Goal: Information Seeking & Learning: Check status

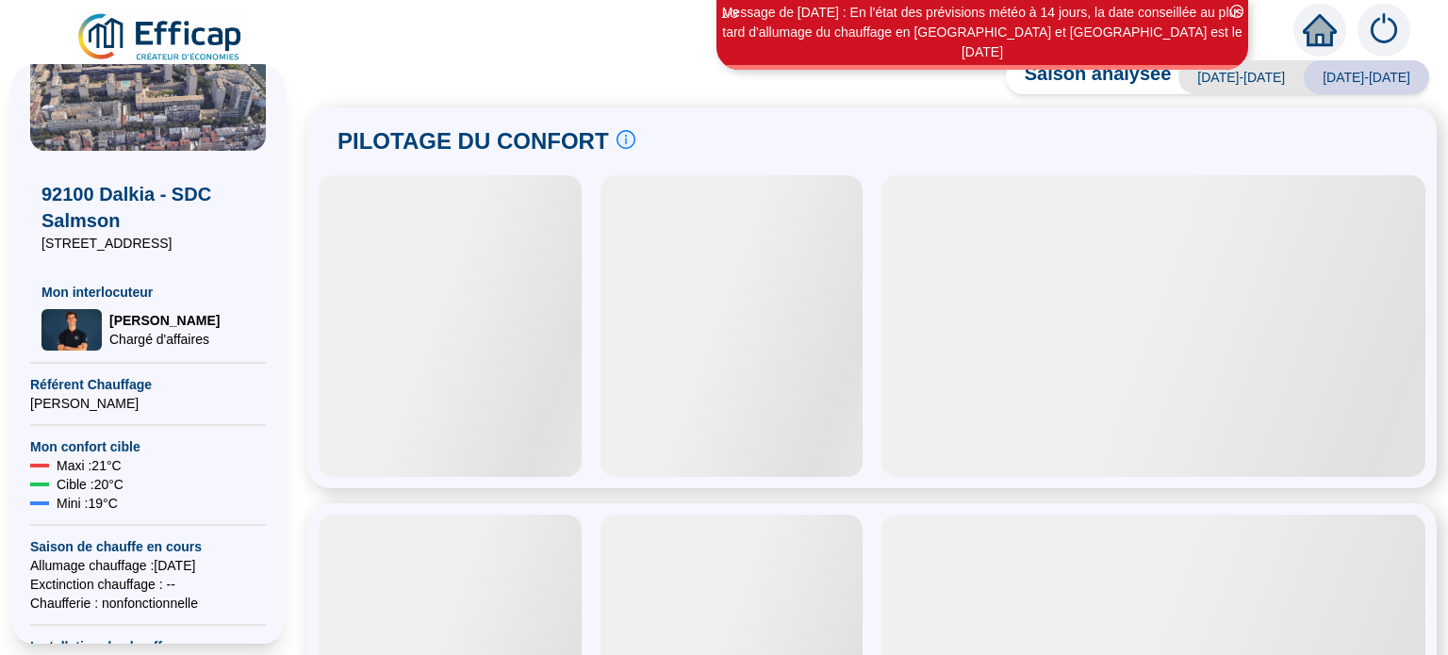
scroll to position [377, 0]
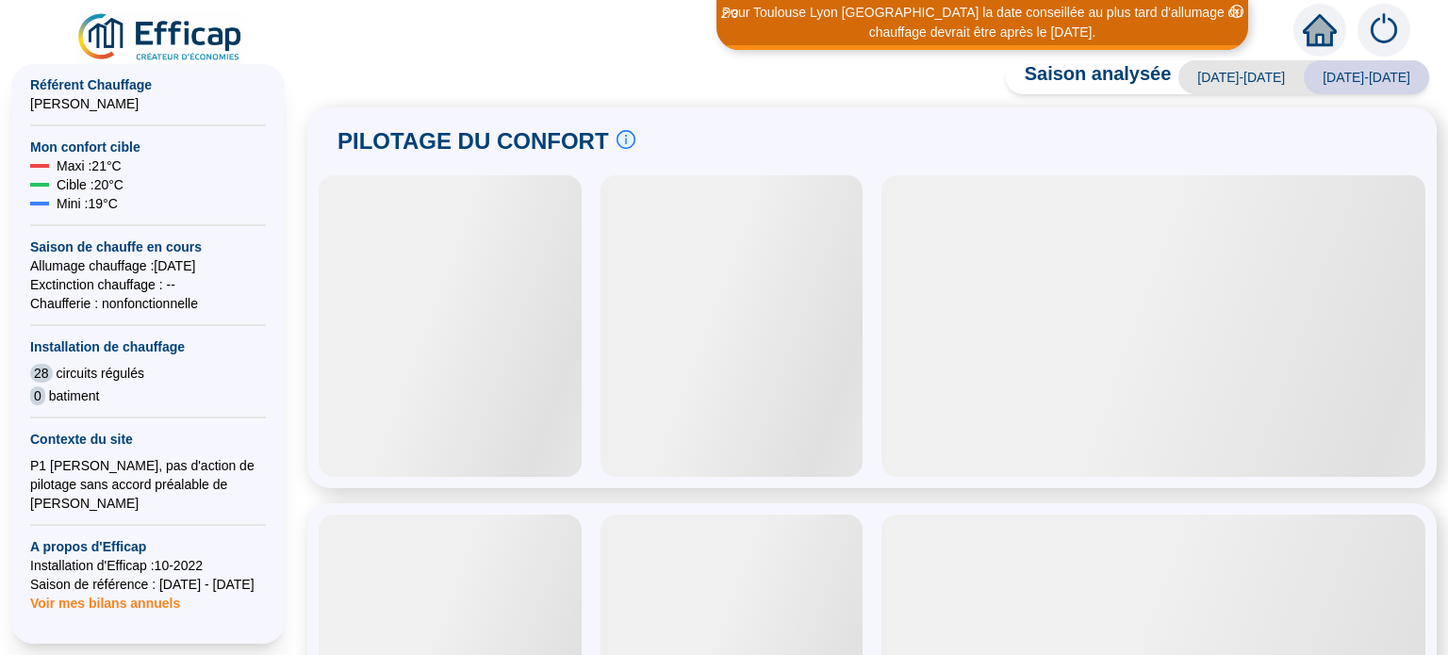
click at [109, 172] on span "Maxi : 21 °C" at bounding box center [89, 165] width 65 height 19
click at [104, 176] on span "Cible : 20 °C" at bounding box center [90, 184] width 67 height 19
click at [104, 187] on span "Cible : 20 °C" at bounding box center [90, 184] width 67 height 19
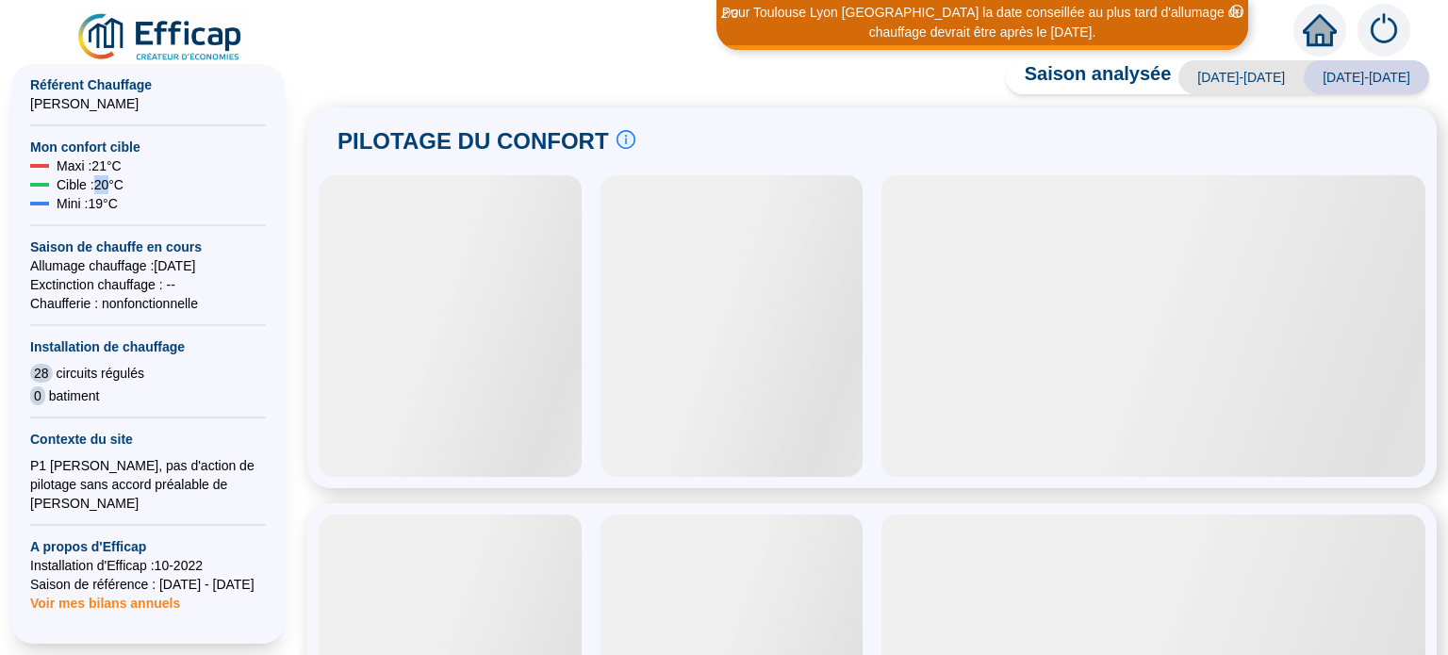
click at [104, 187] on span "Cible : 20 °C" at bounding box center [90, 184] width 67 height 19
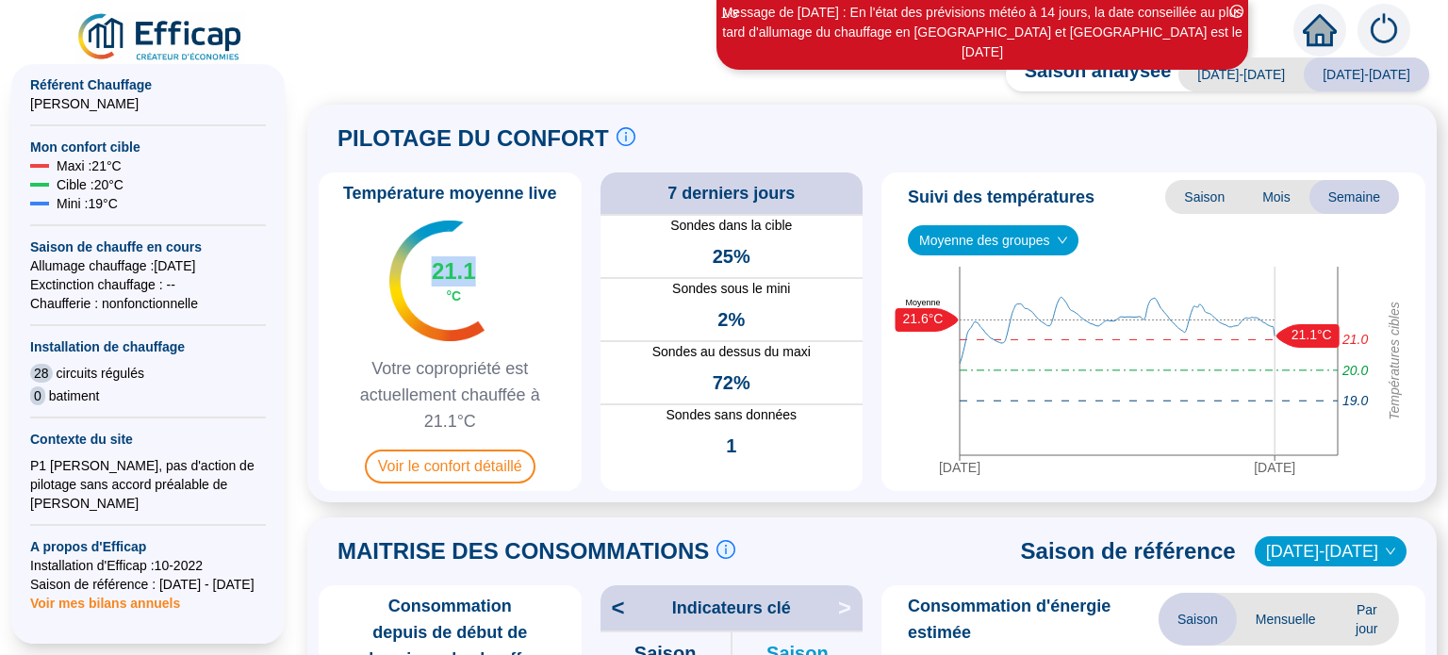
drag, startPoint x: 441, startPoint y: 259, endPoint x: 484, endPoint y: 278, distance: 47.3
click at [476, 278] on span "21.1" at bounding box center [454, 271] width 44 height 30
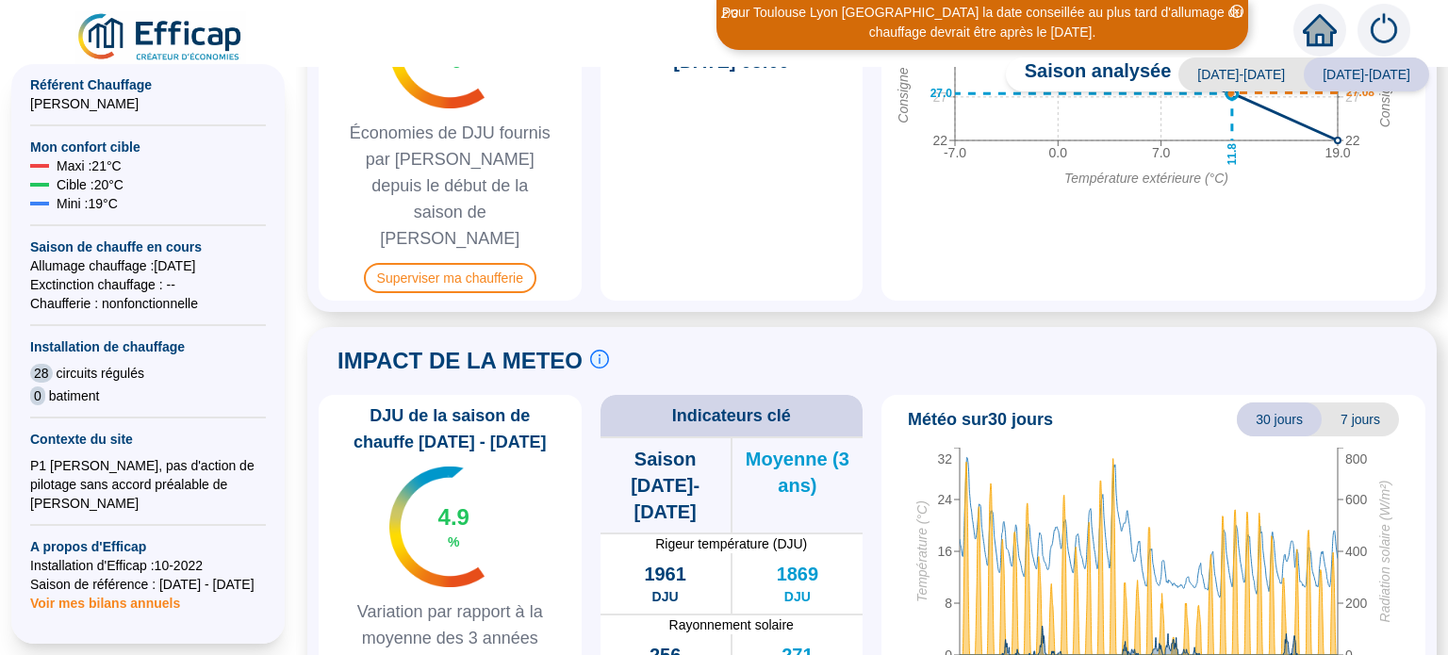
scroll to position [1092, 0]
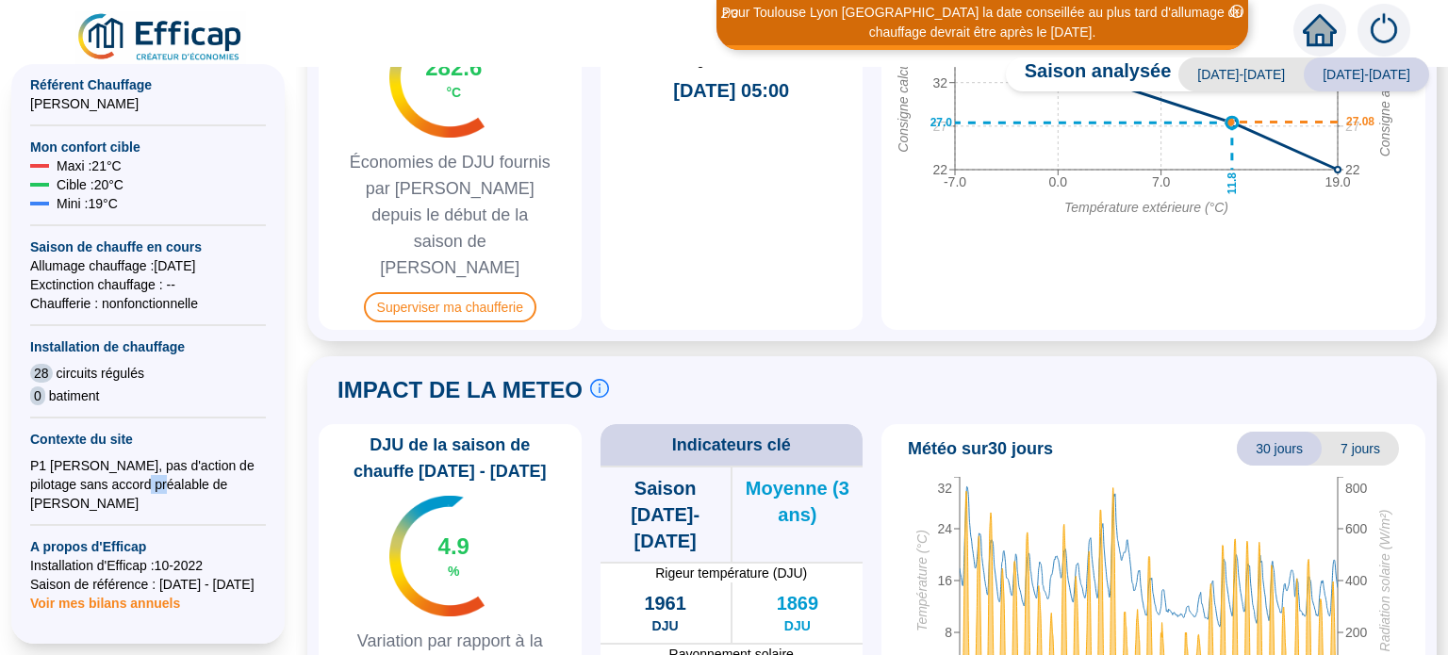
drag, startPoint x: 106, startPoint y: 481, endPoint x: 138, endPoint y: 491, distance: 33.7
click at [135, 491] on div "P1 [PERSON_NAME], pas d'action de pilotage sans accord préalable de [PERSON_NAM…" at bounding box center [148, 484] width 236 height 57
click at [151, 493] on div "92100 Dalkia - SDC Salmson [STREET_ADDRESS] Mon interlocuteur [PERSON_NAME] Cha…" at bounding box center [148, 290] width 236 height 1127
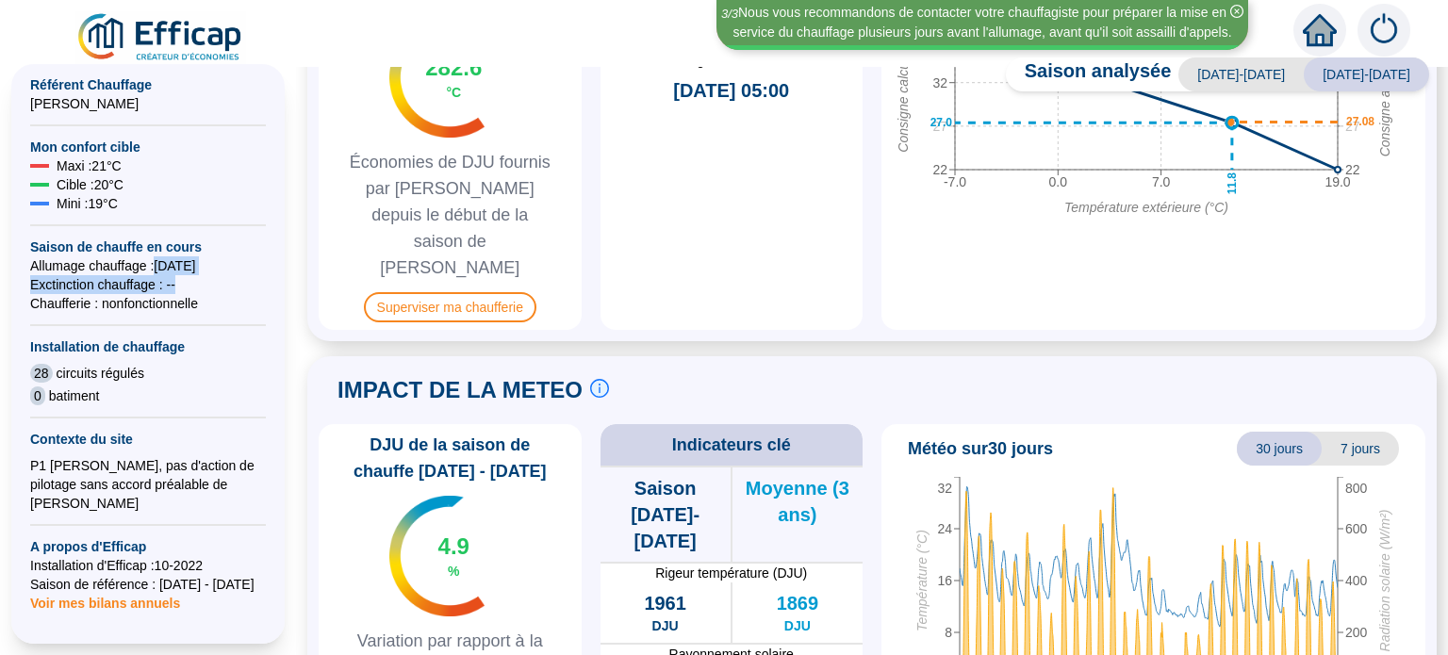
drag, startPoint x: 158, startPoint y: 271, endPoint x: 220, endPoint y: 285, distance: 62.7
click at [220, 285] on div "92100 Dalkia - SDC Salmson [STREET_ADDRESS] Mon interlocuteur [PERSON_NAME] Cha…" at bounding box center [148, 290] width 236 height 1127
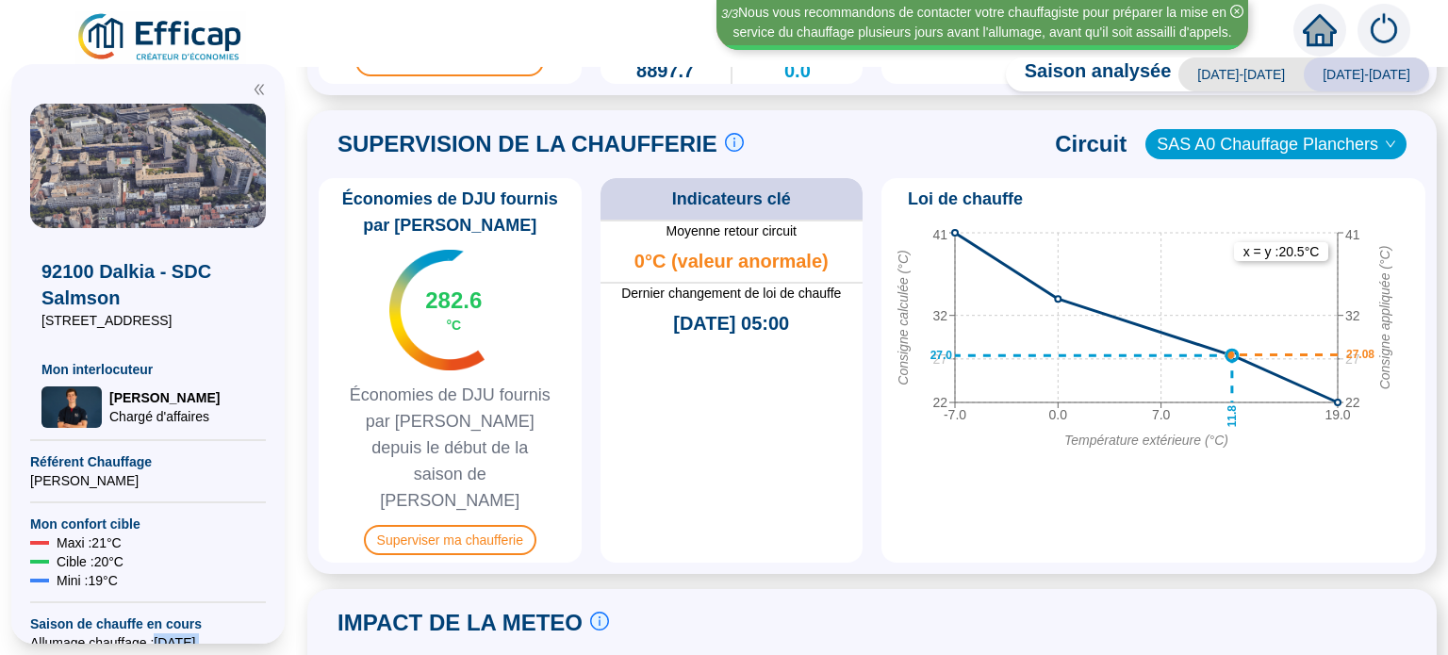
scroll to position [848, 0]
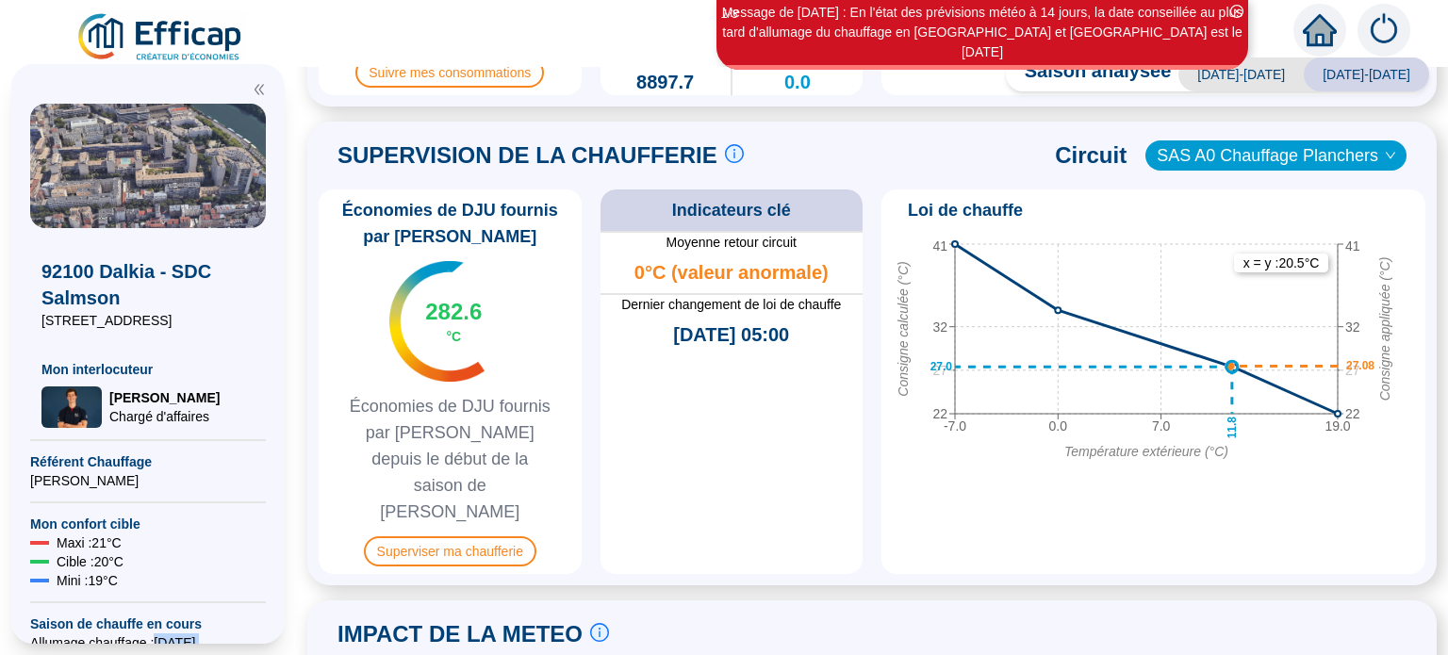
drag, startPoint x: 650, startPoint y: 327, endPoint x: 813, endPoint y: 367, distance: 167.8
click at [813, 367] on div "Moyenne retour circuit 0°C (valeur anormale) Dernier changement de loi de chauf…" at bounding box center [731, 402] width 263 height 343
click at [673, 334] on span "[DATE] 05:00" at bounding box center [731, 334] width 116 height 26
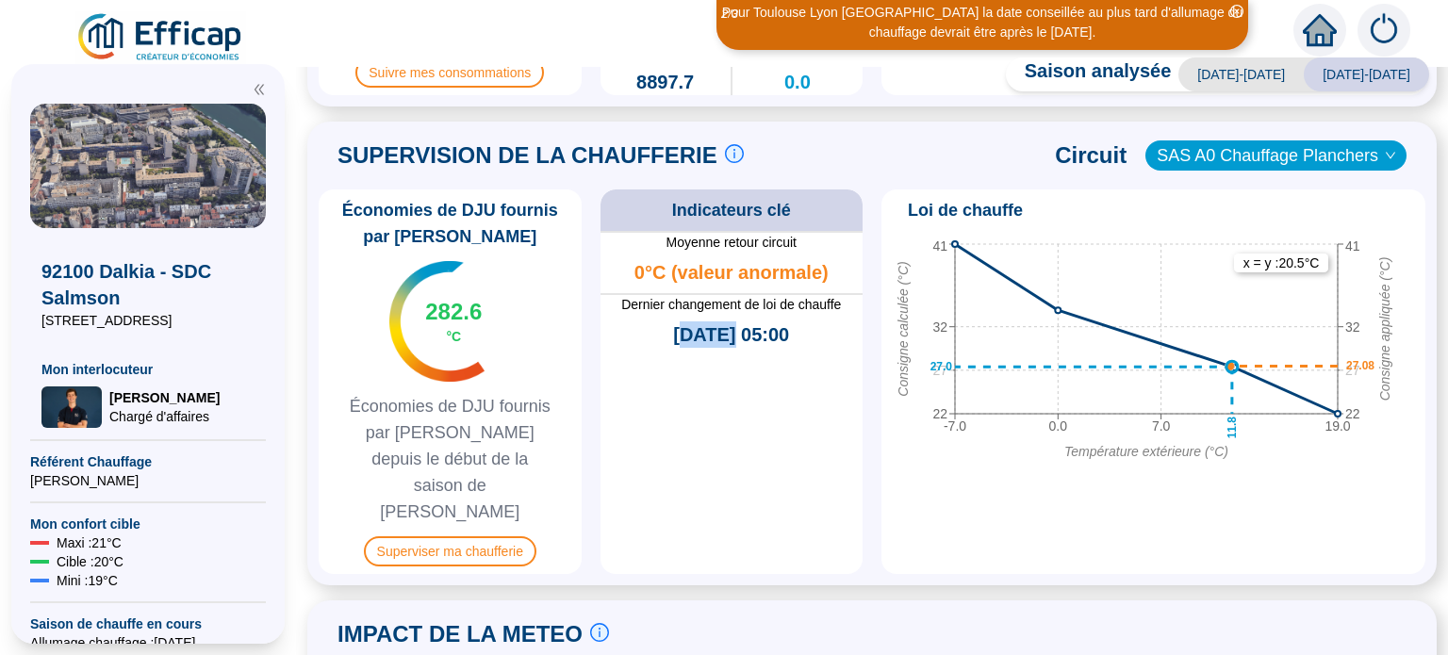
drag, startPoint x: 654, startPoint y: 330, endPoint x: 705, endPoint y: 362, distance: 60.1
click at [705, 362] on div "Moyenne retour circuit 0°C (valeur anormale) Dernier changement de loi de chauf…" at bounding box center [731, 402] width 263 height 343
click at [1385, 150] on icon "down" at bounding box center [1390, 155] width 11 height 11
click at [1372, 166] on span "SAS A0 Chauffage Planchers" at bounding box center [1275, 155] width 238 height 28
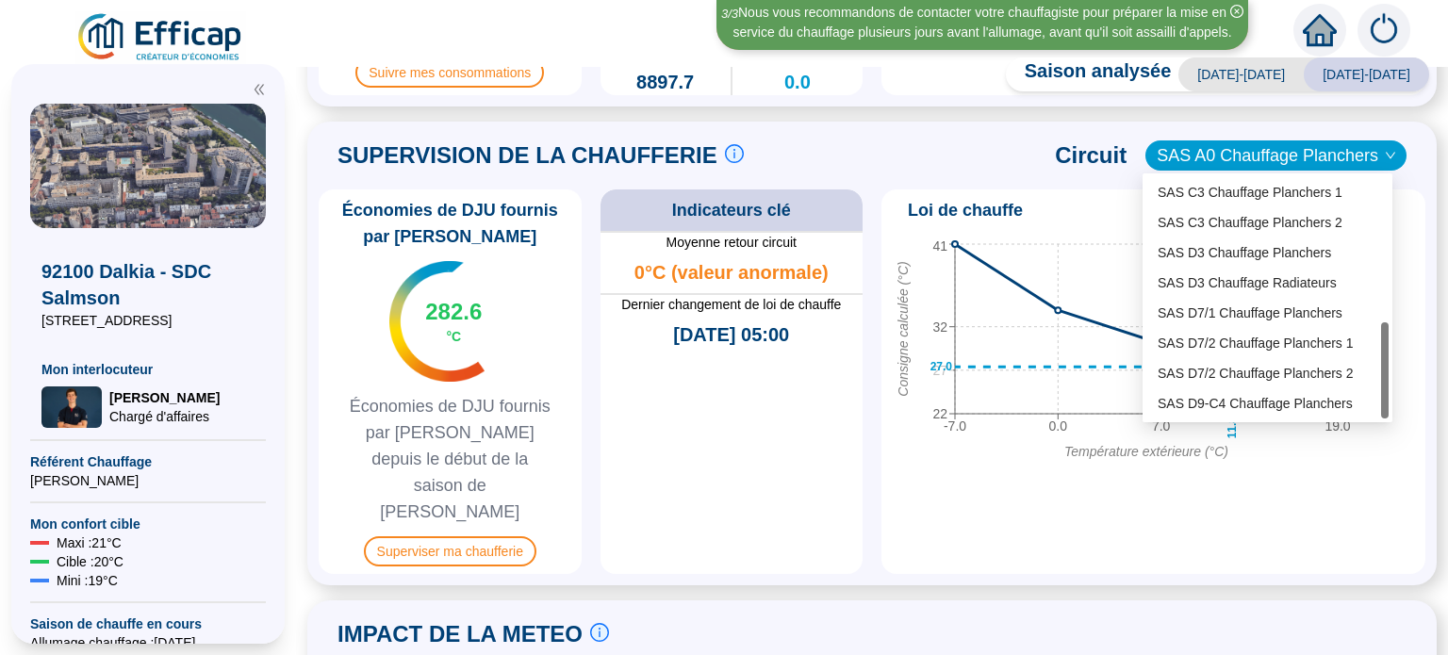
scroll to position [362, 0]
click at [1275, 344] on div "SAS D7/2 Chauffage Planchers 1" at bounding box center [1267, 344] width 220 height 20
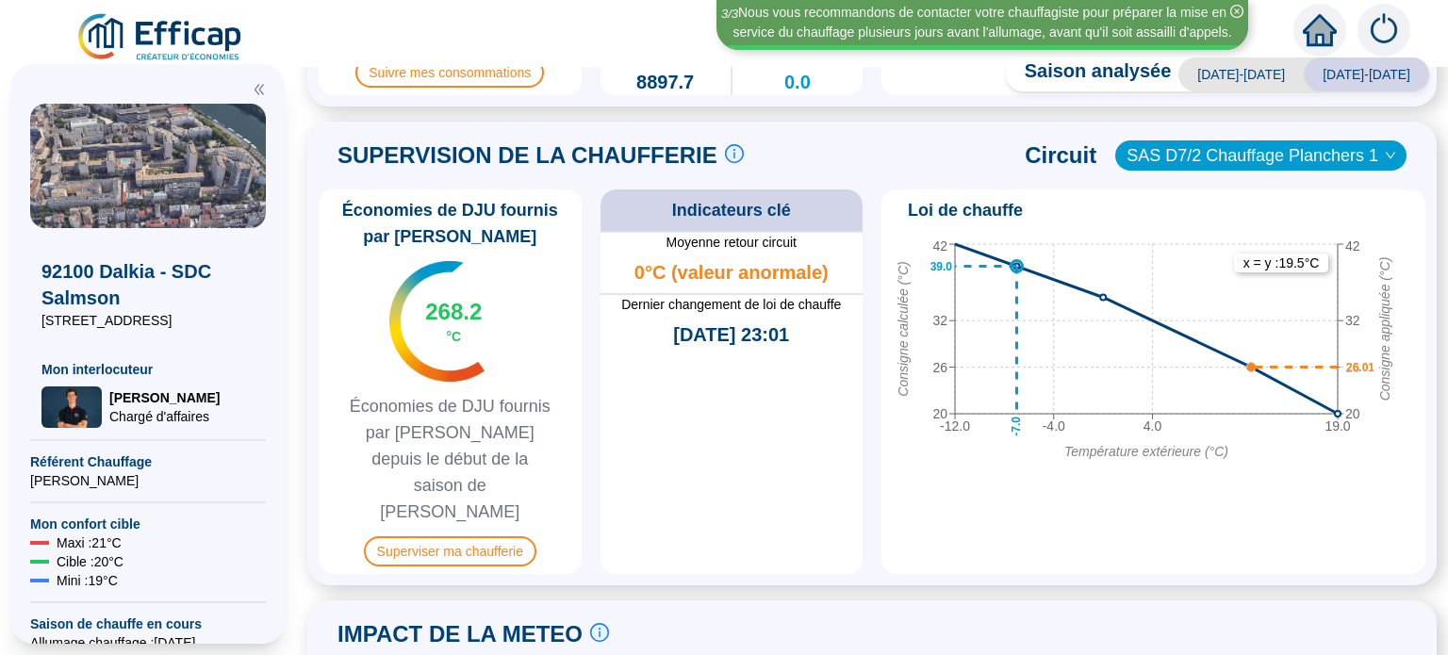
click at [1238, 158] on span "SAS D7/2 Chauffage Planchers 1" at bounding box center [1260, 155] width 269 height 28
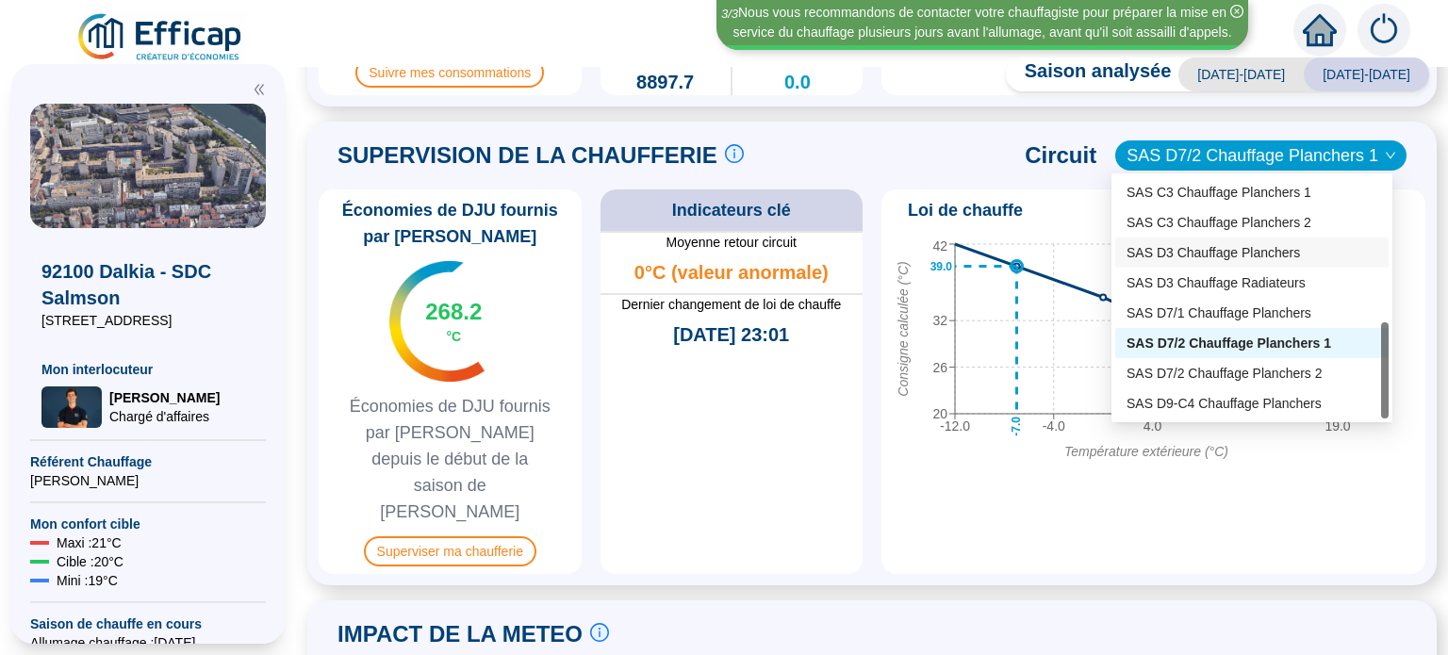
click at [1212, 260] on div "SAS D3 Chauffage Planchers" at bounding box center [1251, 253] width 251 height 20
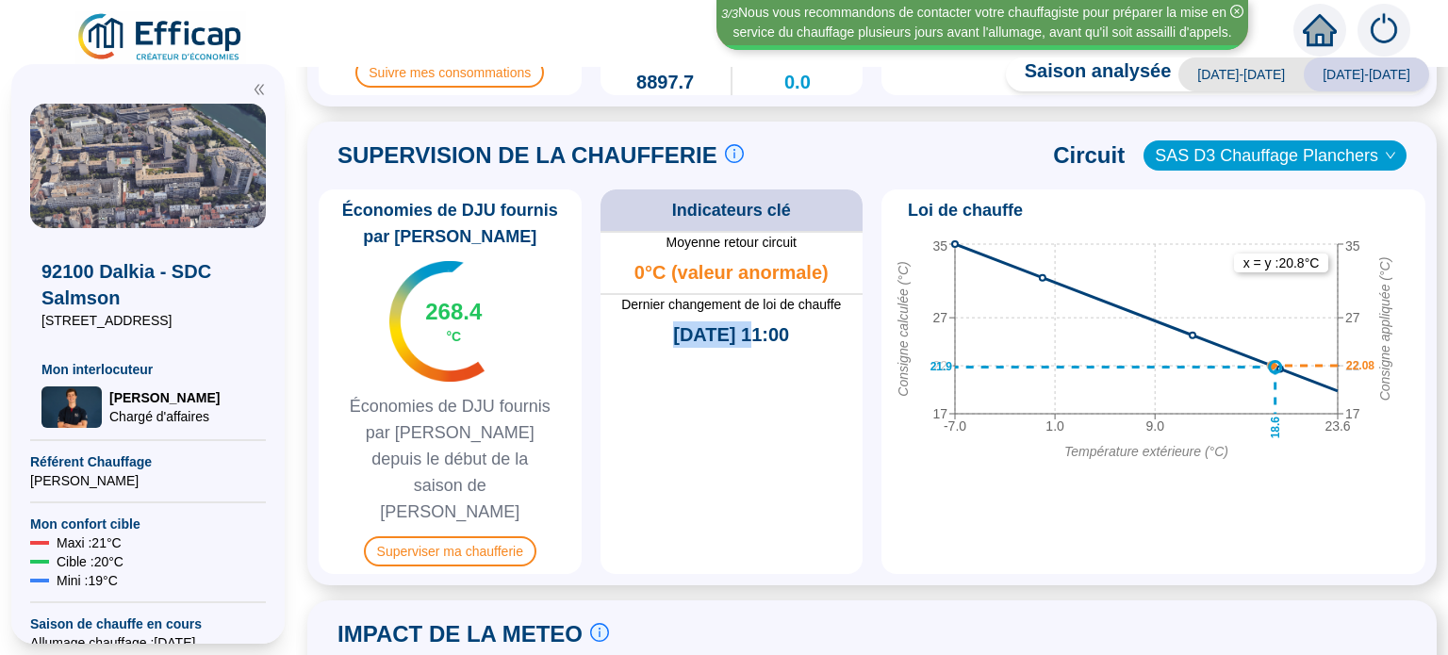
drag, startPoint x: 664, startPoint y: 323, endPoint x: 754, endPoint y: 391, distance: 113.1
click at [742, 360] on div "Moyenne retour circuit 0°C (valeur anormale) Dernier changement de loi de chauf…" at bounding box center [731, 402] width 263 height 343
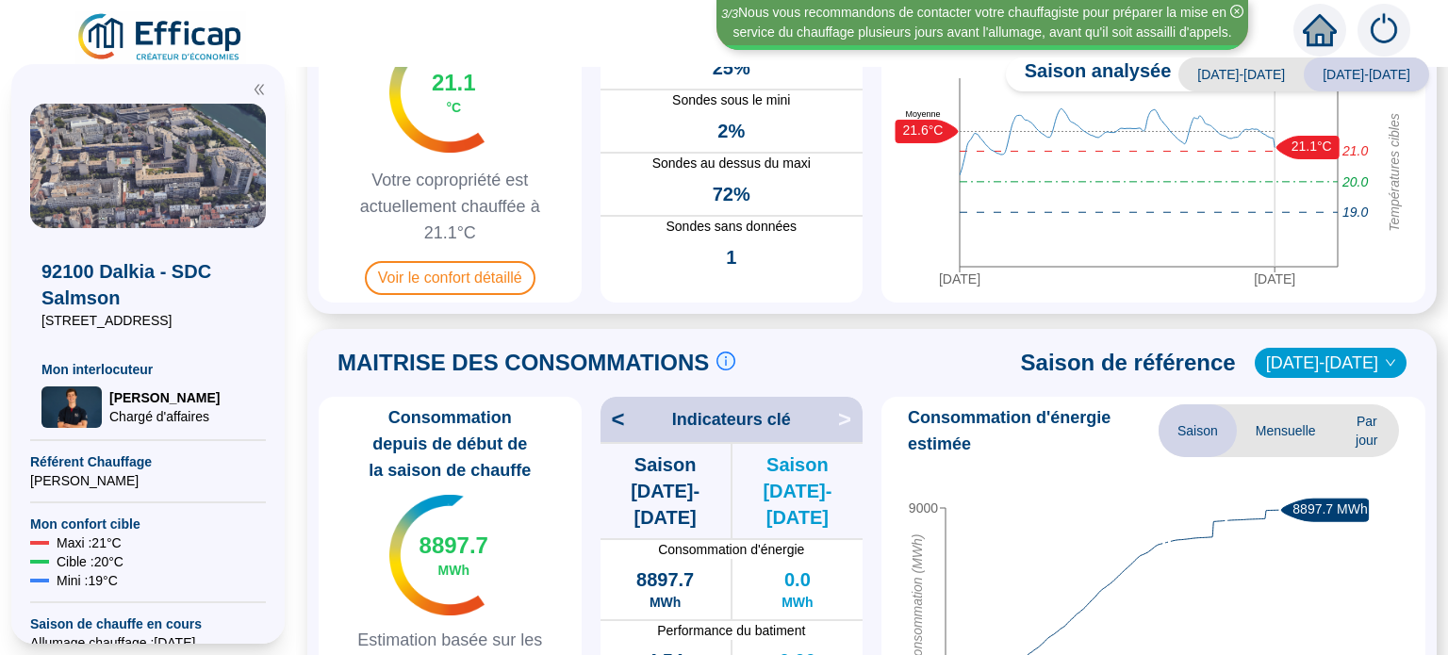
scroll to position [0, 0]
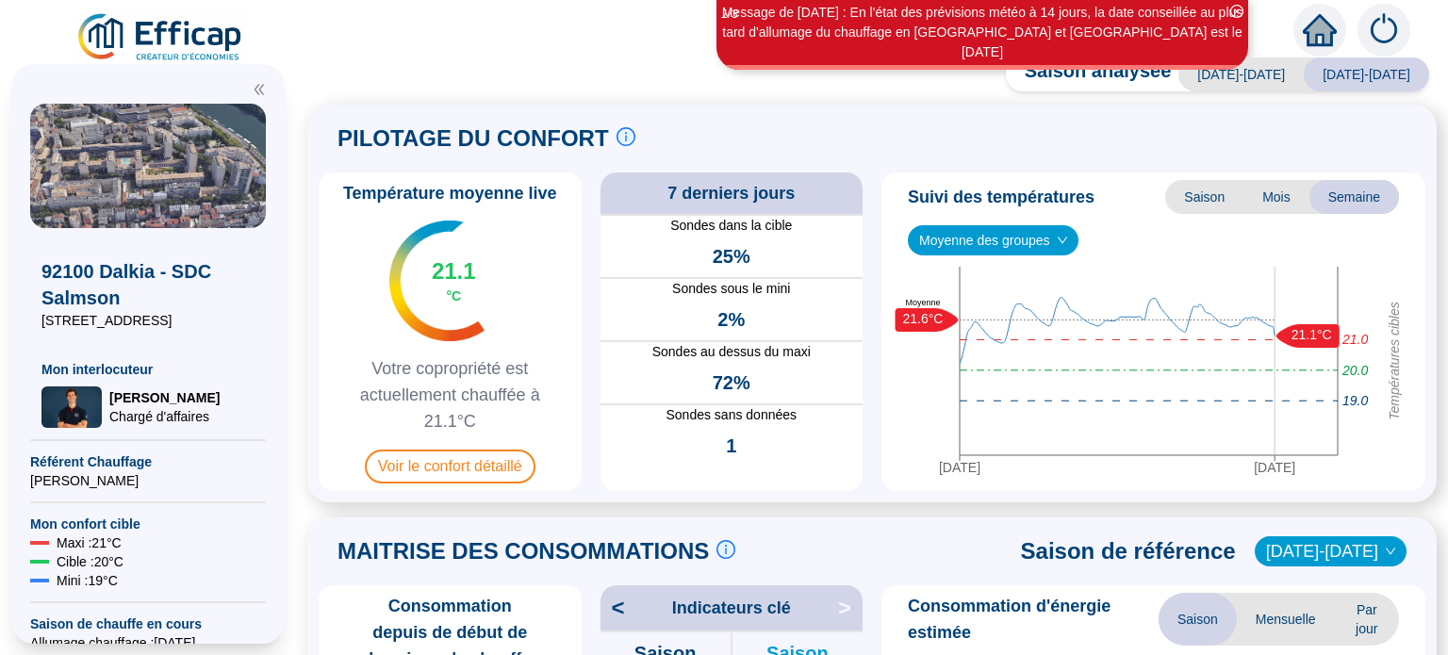
click at [156, 41] on img at bounding box center [160, 37] width 171 height 53
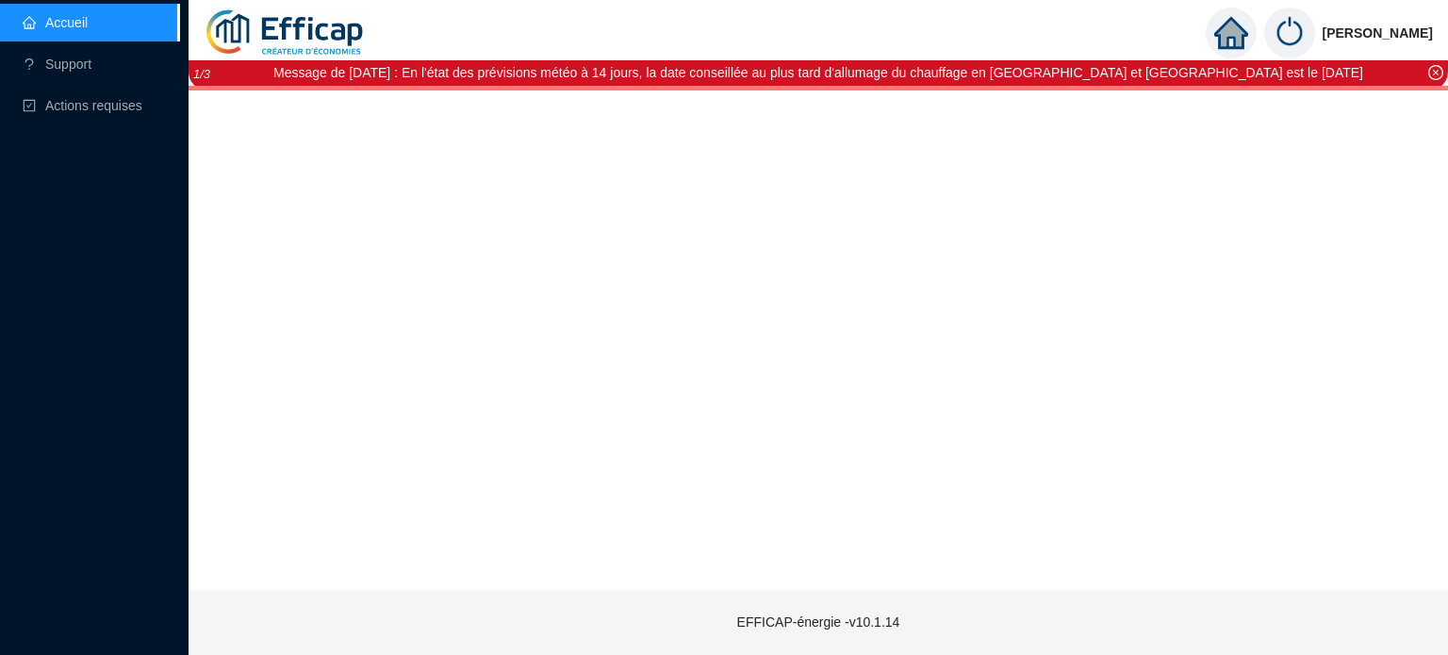
click at [88, 15] on link "Accueil" at bounding box center [55, 22] width 65 height 15
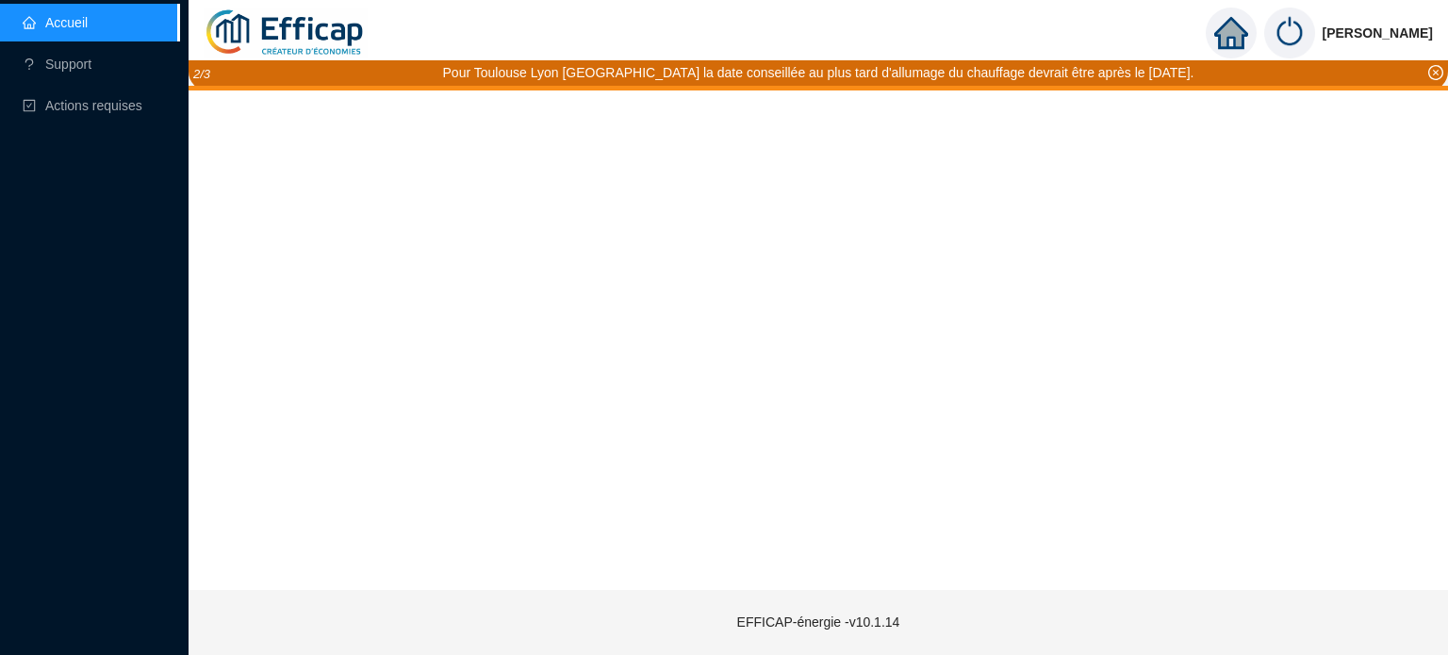
click at [1436, 63] on div "Pour Toulouse Lyon [GEOGRAPHIC_DATA] la date conseillée au plus tard d'allumage…" at bounding box center [818, 75] width 1259 height 30
click at [1436, 70] on icon "close-circle" at bounding box center [1435, 72] width 15 height 15
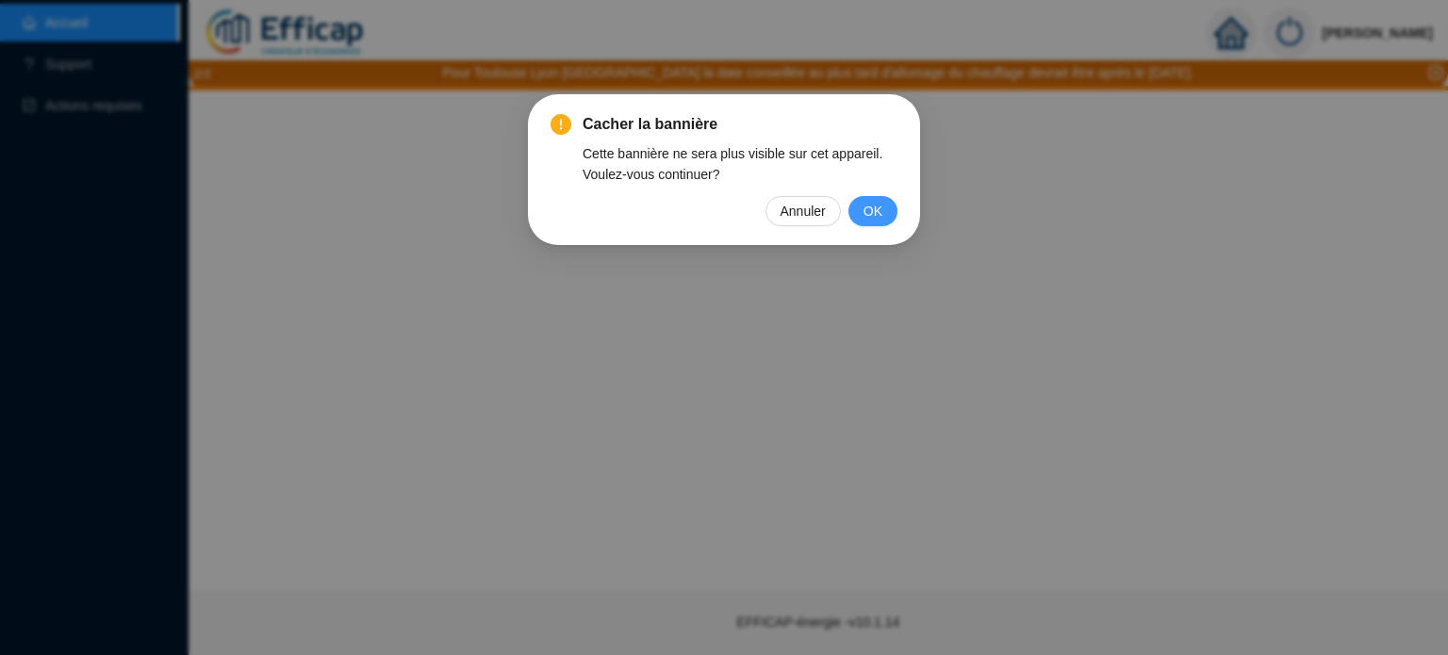
click at [891, 199] on button "OK" at bounding box center [872, 211] width 49 height 30
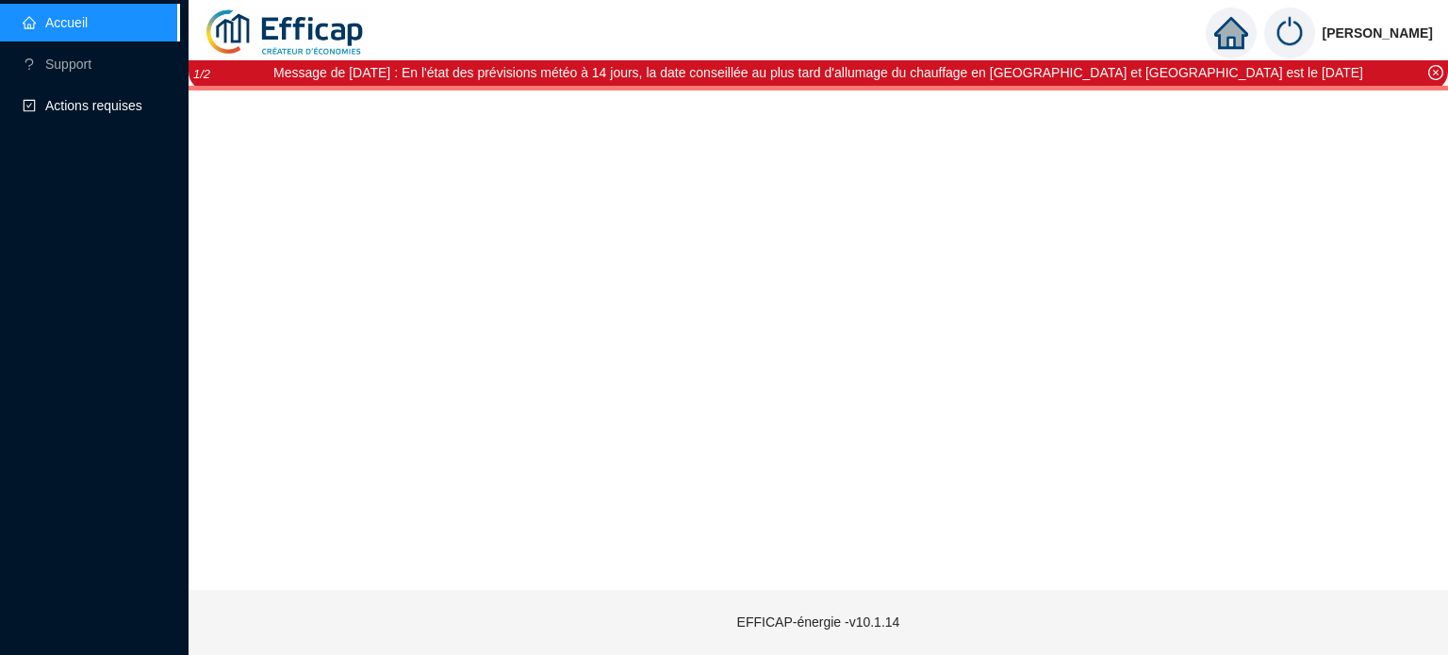
click at [112, 98] on span "Actions requises" at bounding box center [93, 105] width 97 height 15
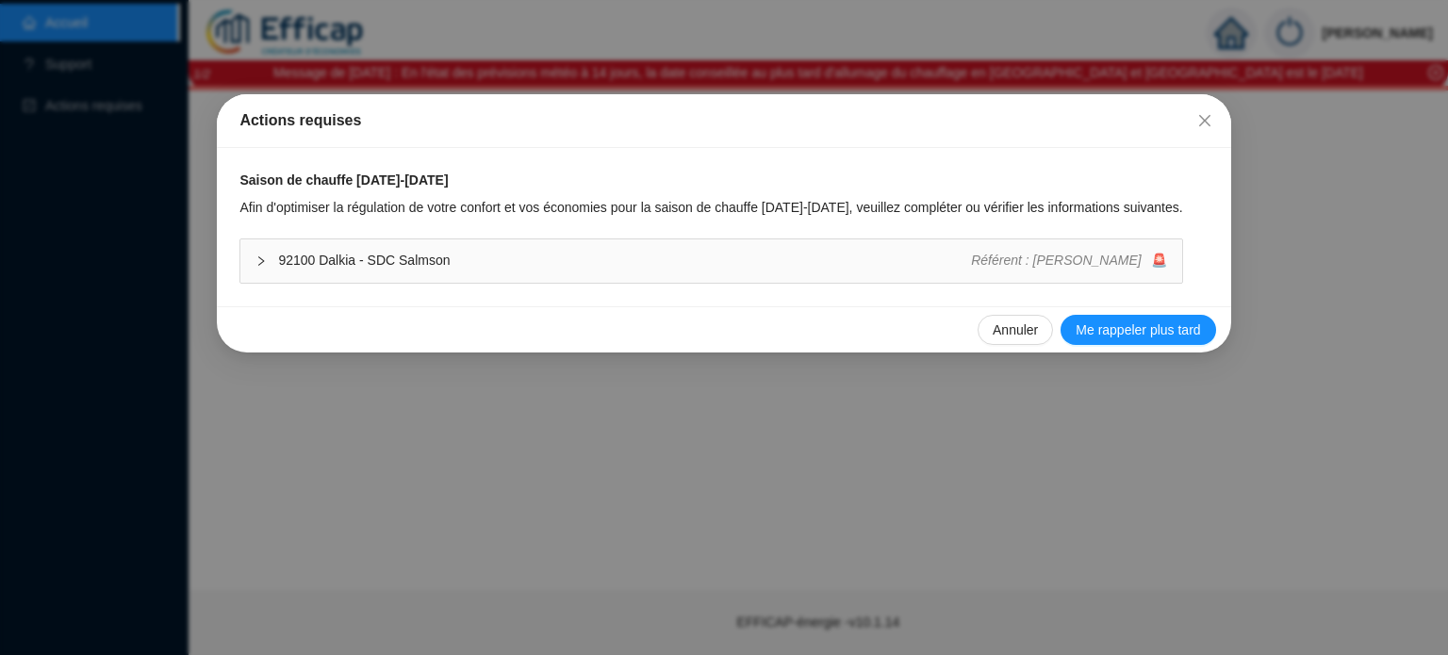
click at [1009, 297] on div "Saison de chauffe [DATE]-[DATE] Afin d'optimiser la régulation de votre confort…" at bounding box center [723, 227] width 1013 height 158
click at [1008, 309] on div "Annuler Me rappeler plus tard" at bounding box center [723, 329] width 1013 height 46
click at [1010, 333] on span "Annuler" at bounding box center [1014, 330] width 45 height 20
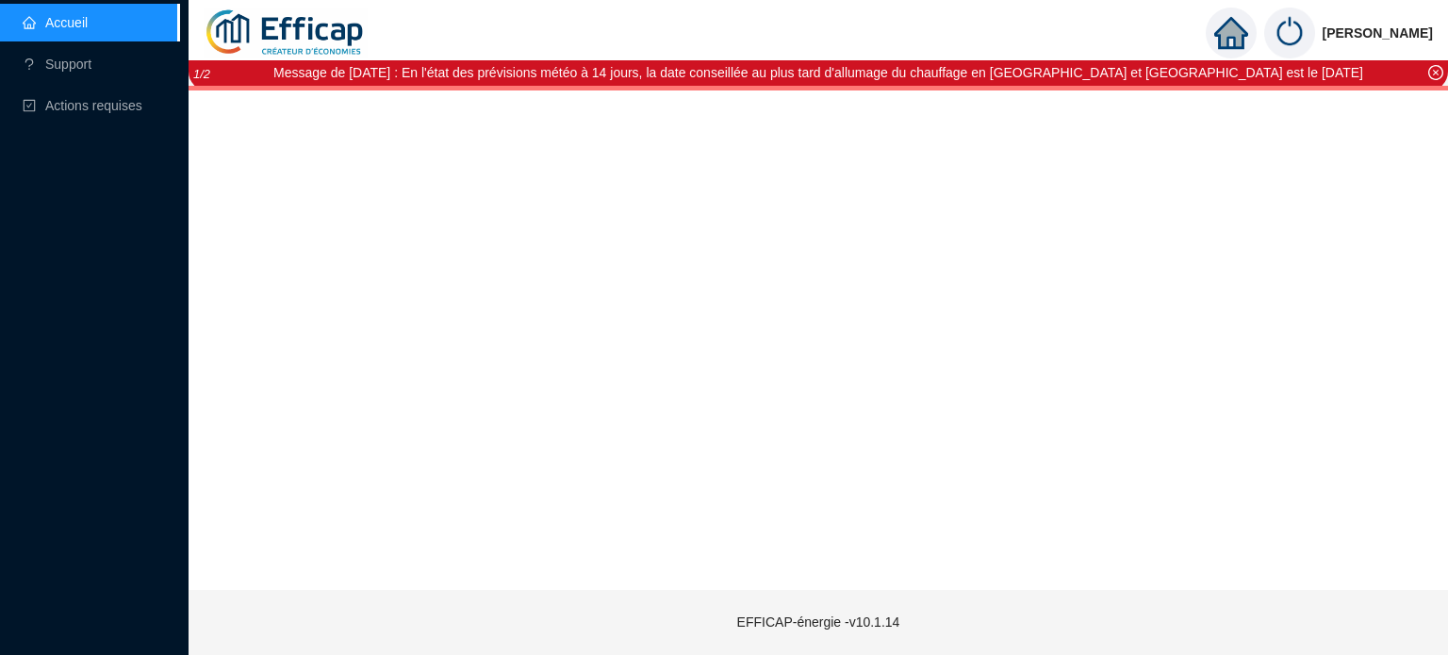
click at [250, 7] on img at bounding box center [286, 33] width 164 height 66
click at [265, 40] on img at bounding box center [286, 33] width 164 height 66
click at [1248, 23] on icon "home" at bounding box center [1231, 33] width 34 height 34
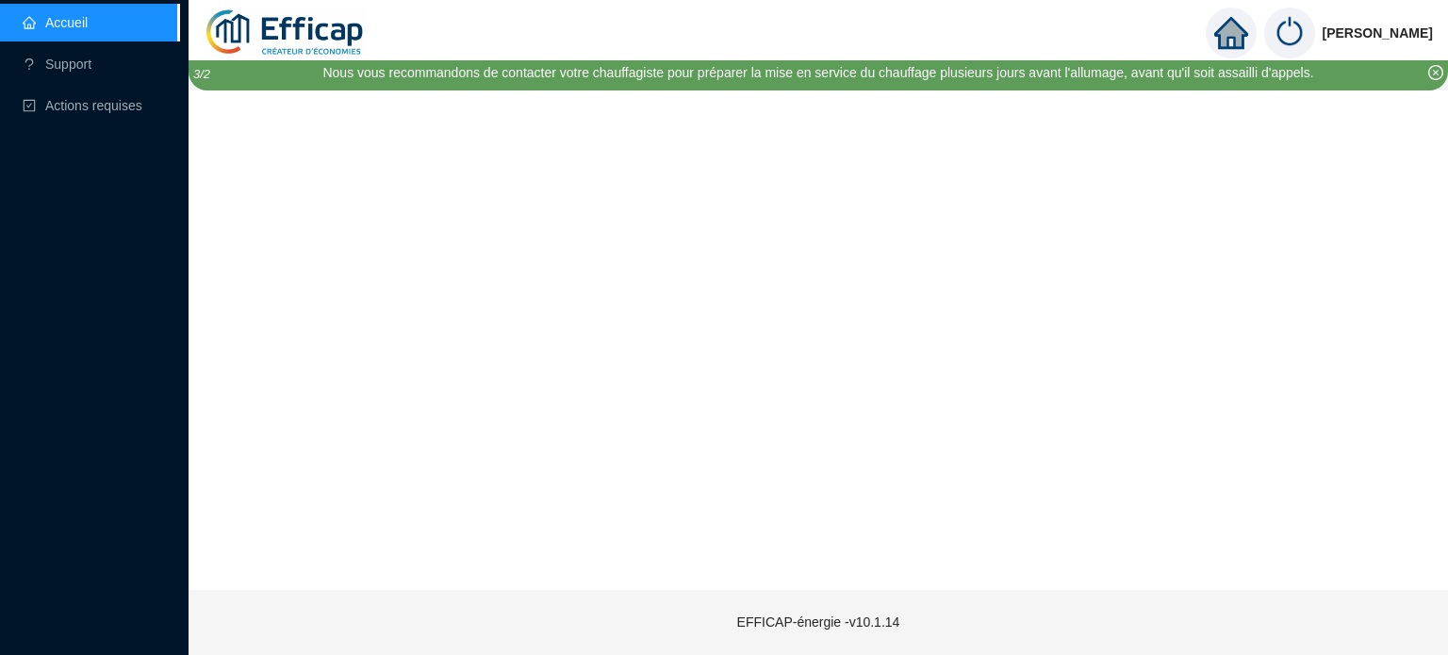
click at [1234, 33] on icon "home" at bounding box center [1230, 33] width 34 height 26
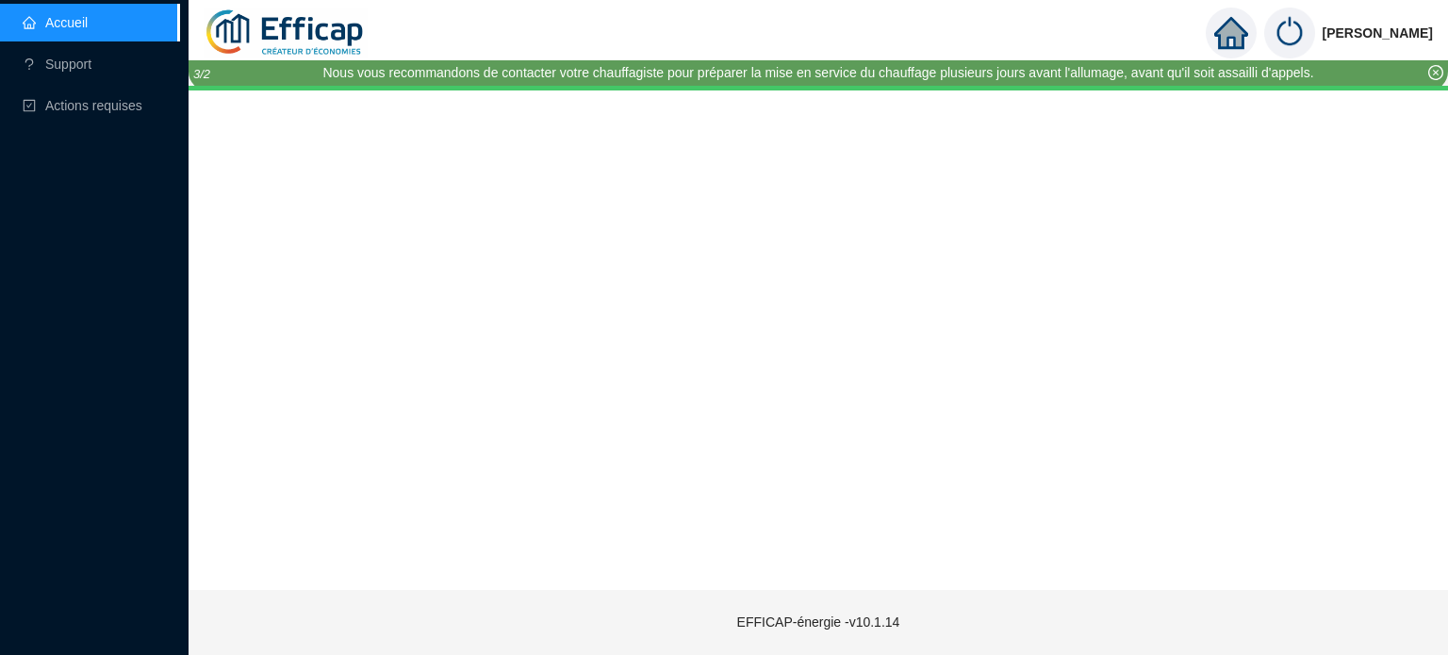
click at [42, 30] on link "Accueil" at bounding box center [55, 22] width 65 height 15
click at [1297, 16] on img at bounding box center [1289, 33] width 51 height 51
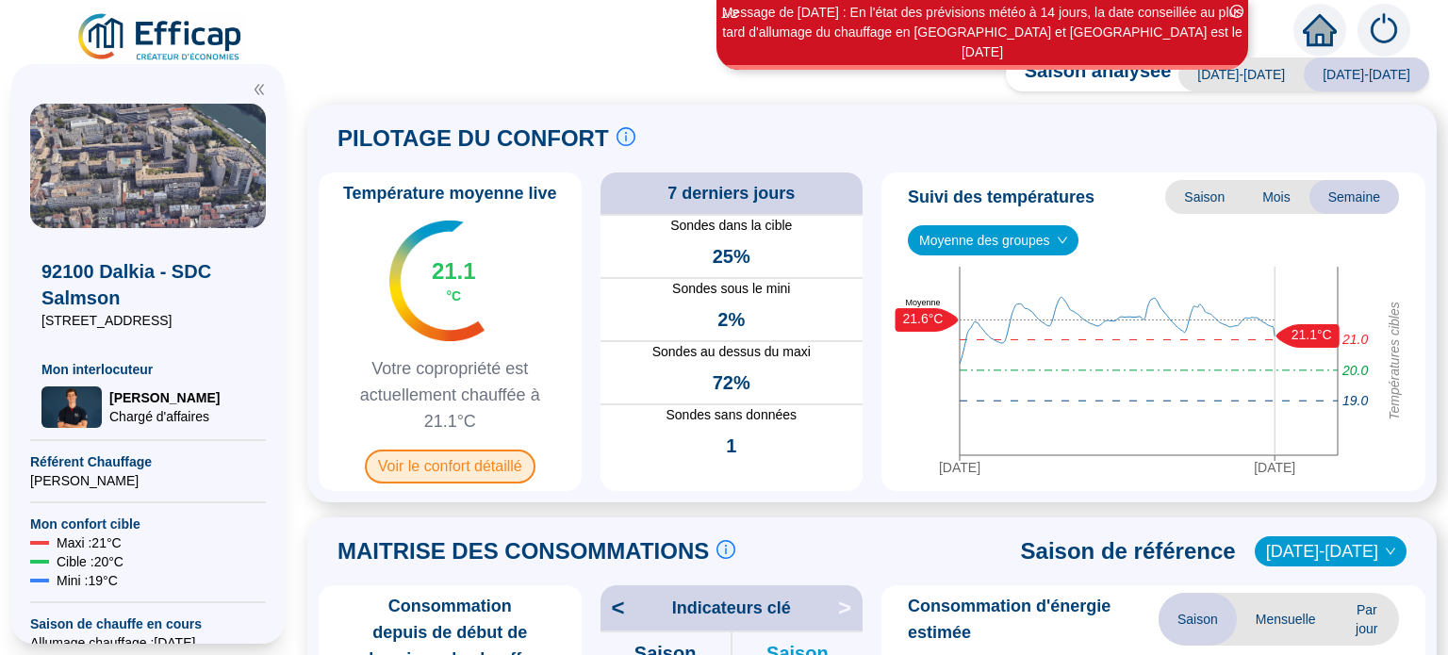
click at [424, 457] on span "Voir le confort détaillé" at bounding box center [450, 467] width 171 height 34
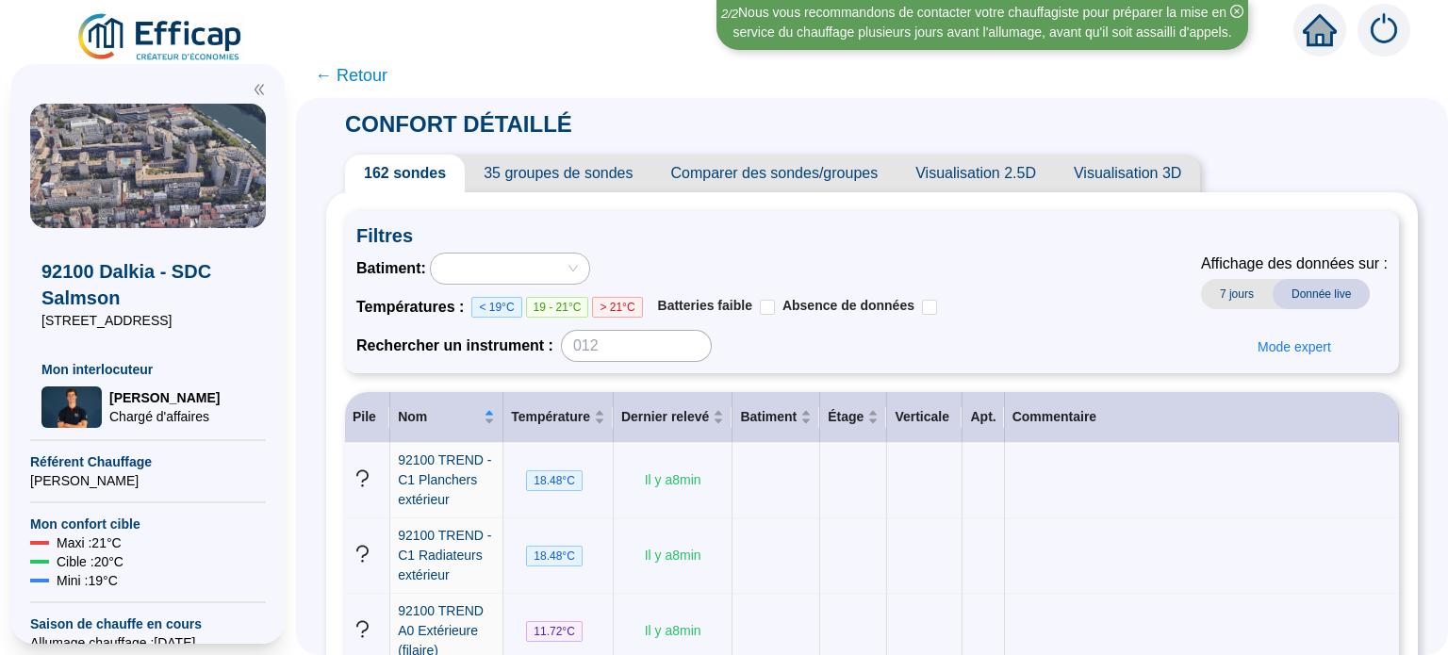
click at [969, 173] on span "Visualisation 2.5D" at bounding box center [975, 174] width 158 height 38
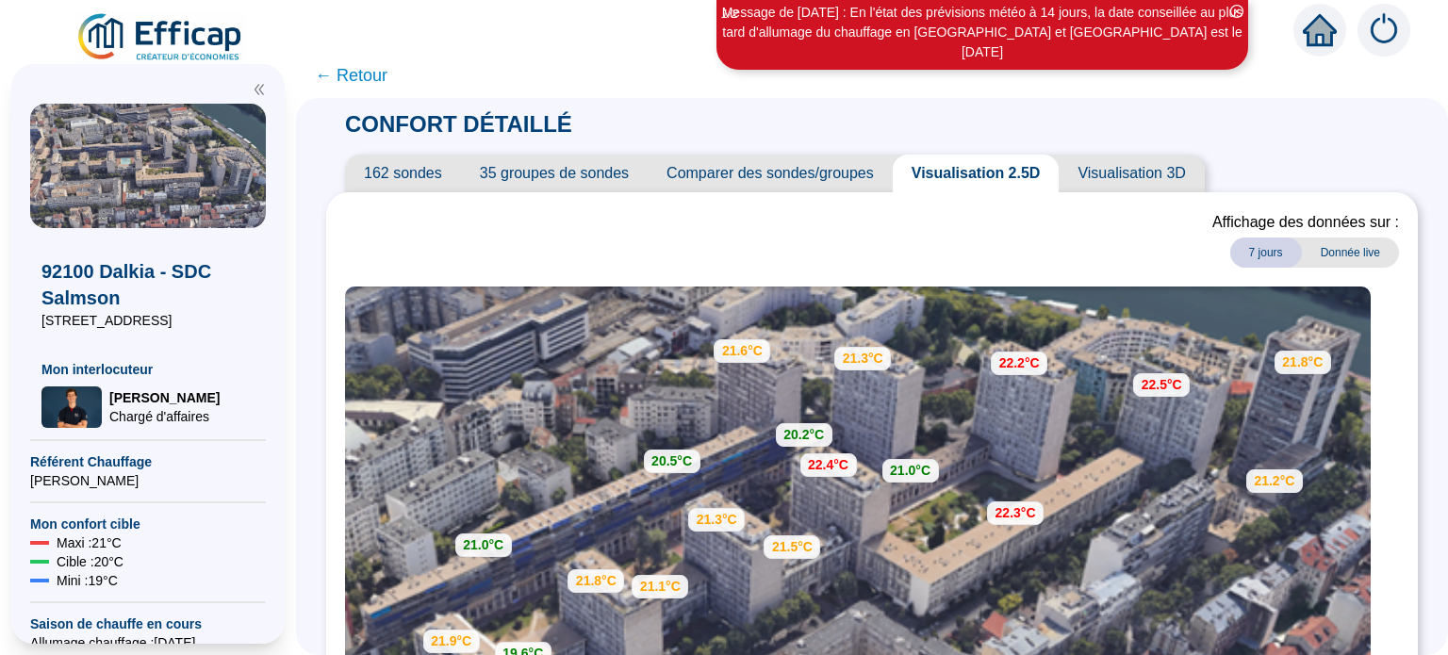
scroll to position [189, 0]
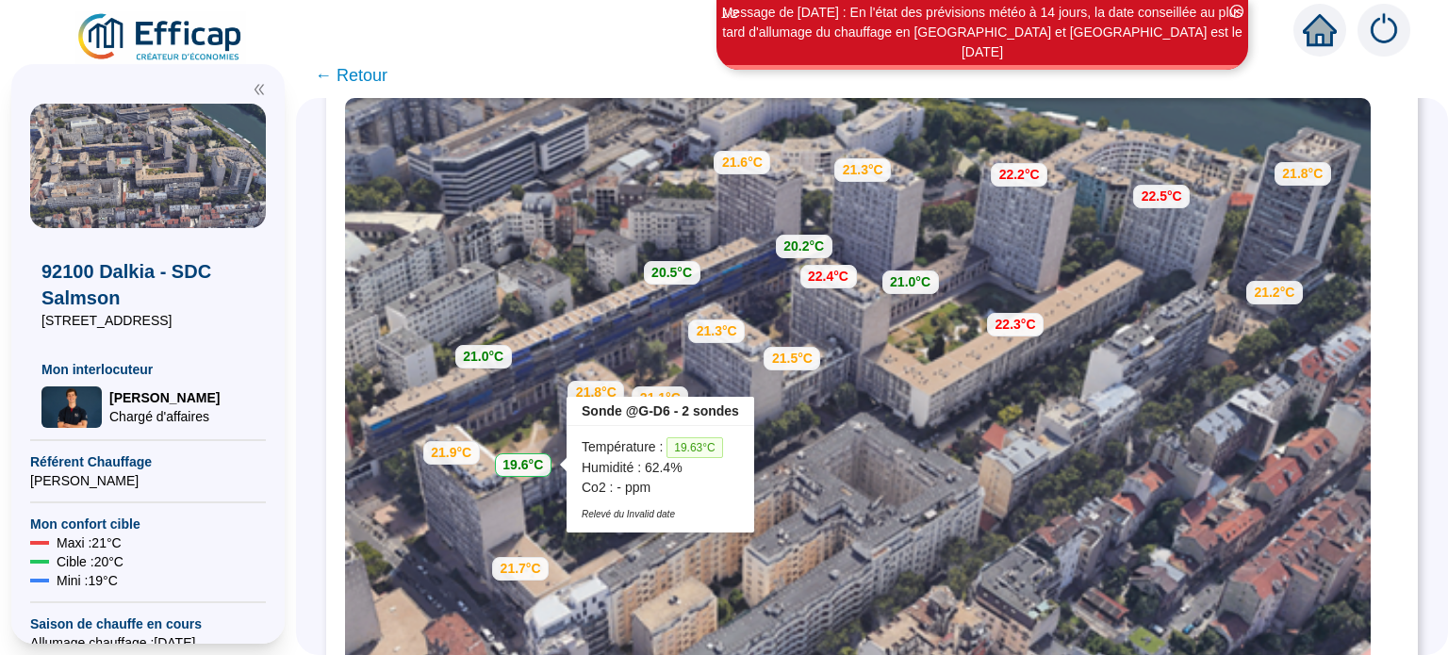
click at [543, 464] on strong "19.6°C" at bounding box center [522, 464] width 41 height 15
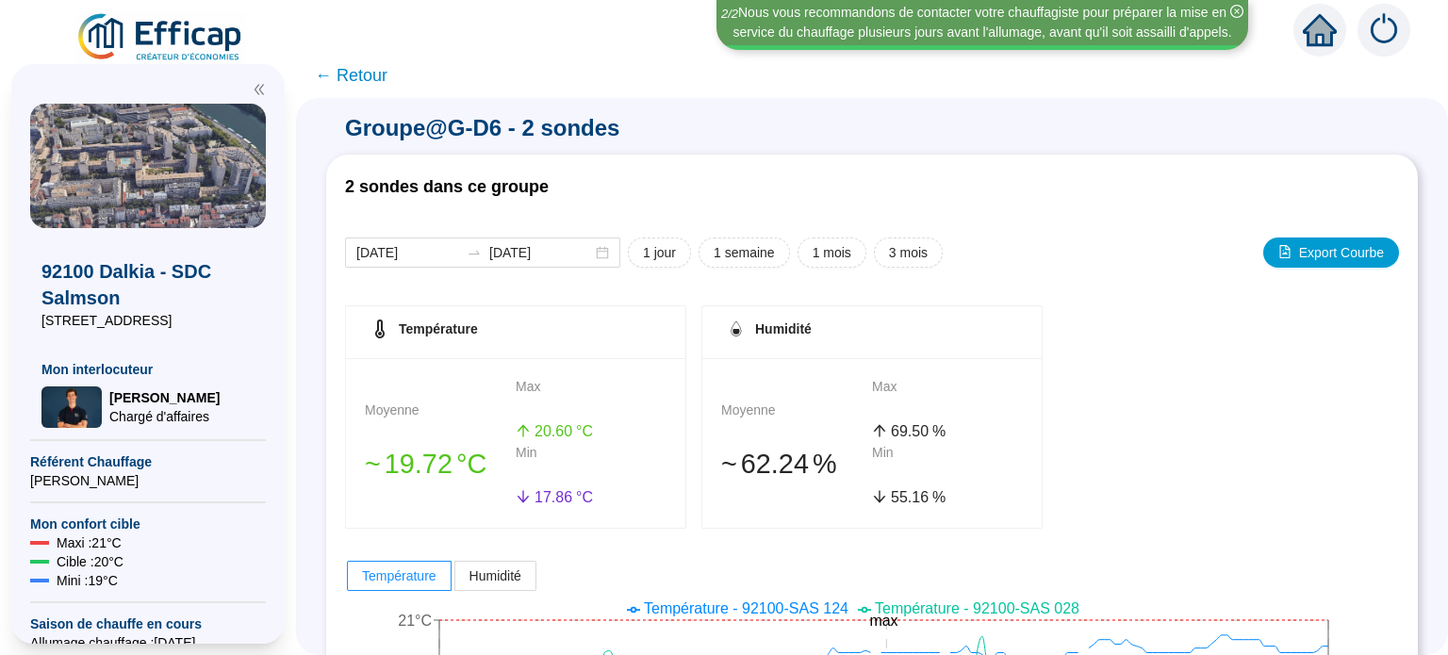
click at [385, 79] on span "← Retour" at bounding box center [351, 75] width 73 height 26
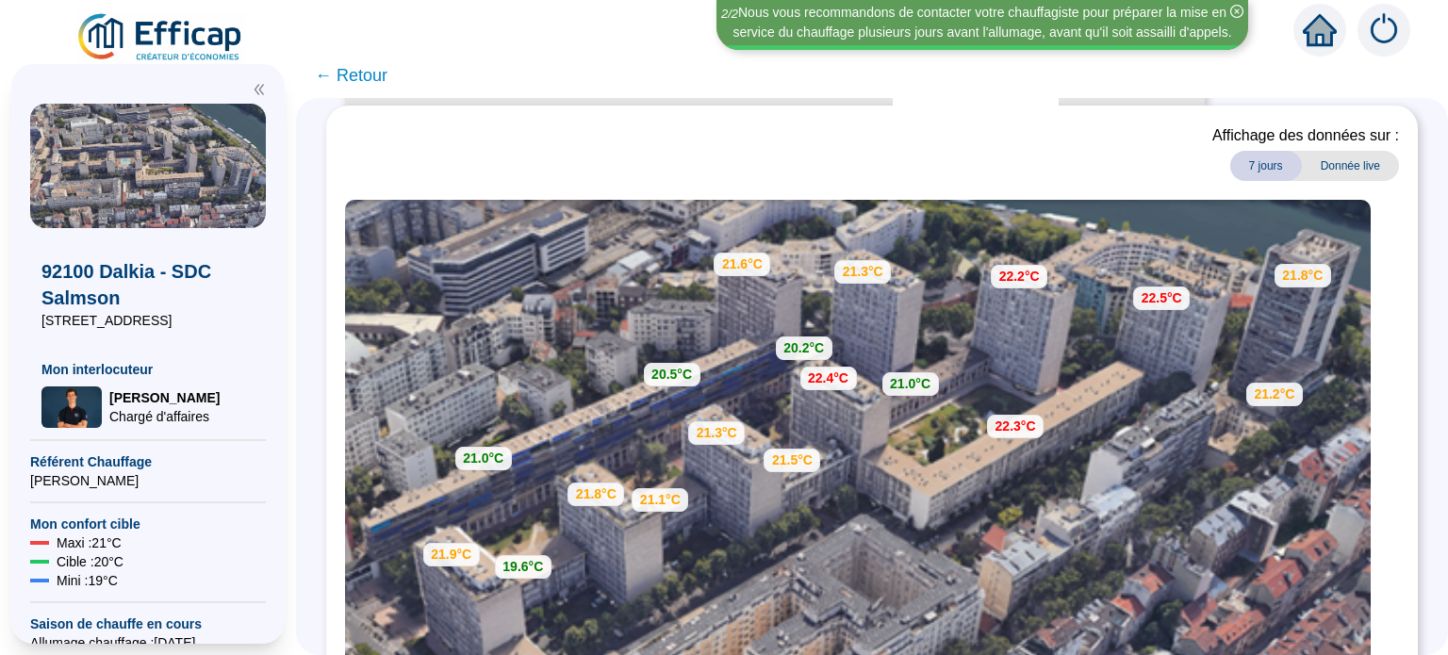
scroll to position [189, 0]
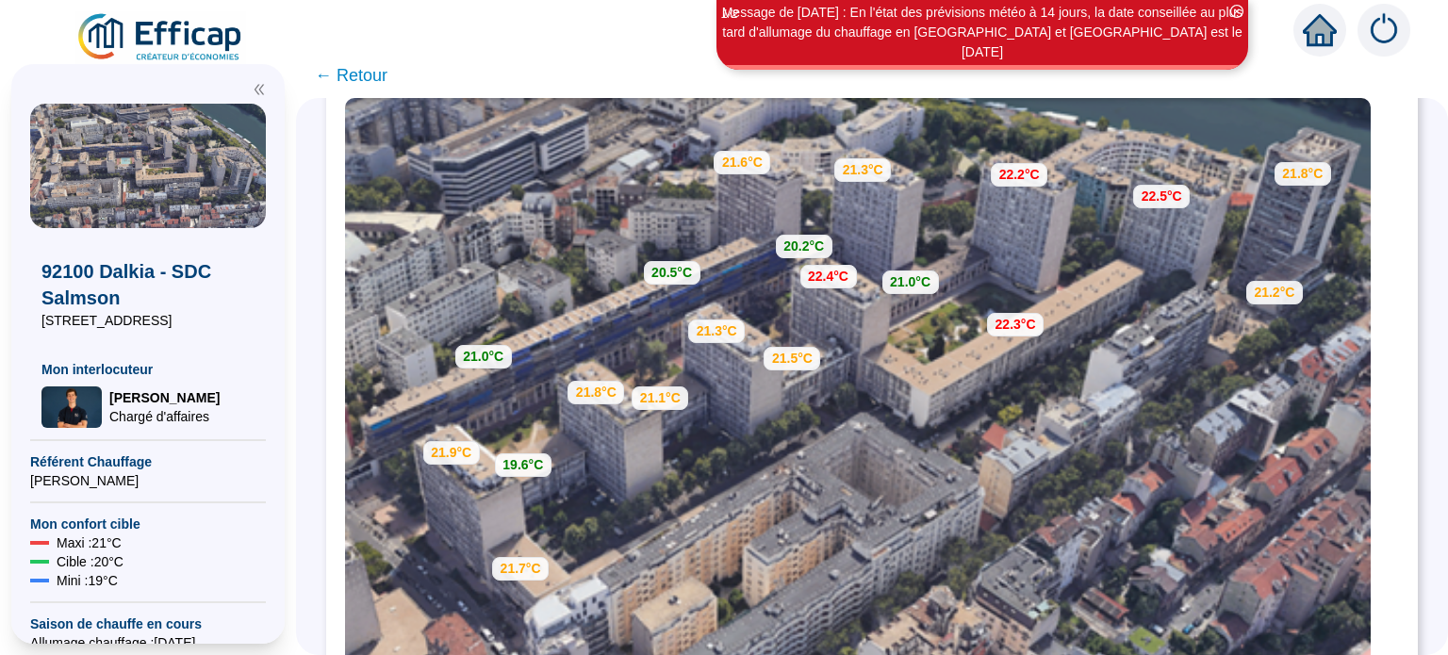
click at [369, 76] on span "← Retour" at bounding box center [351, 75] width 73 height 26
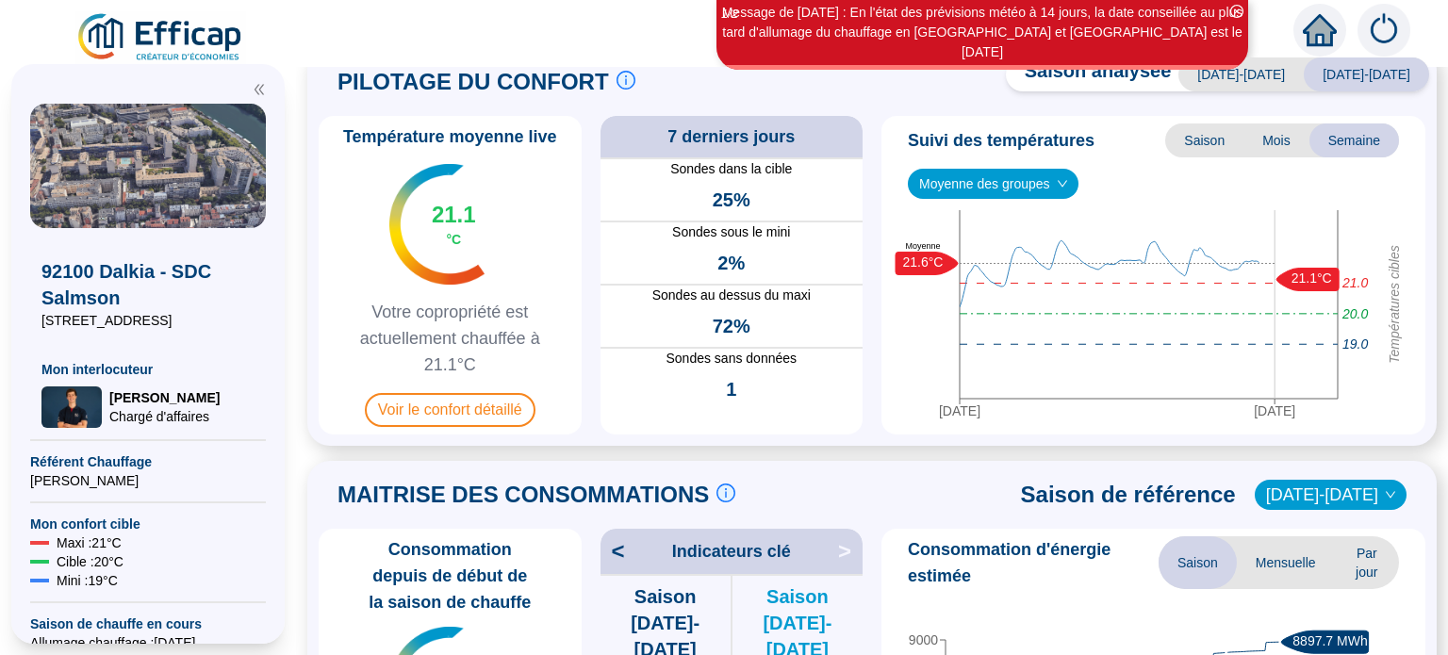
scroll to position [189, 0]
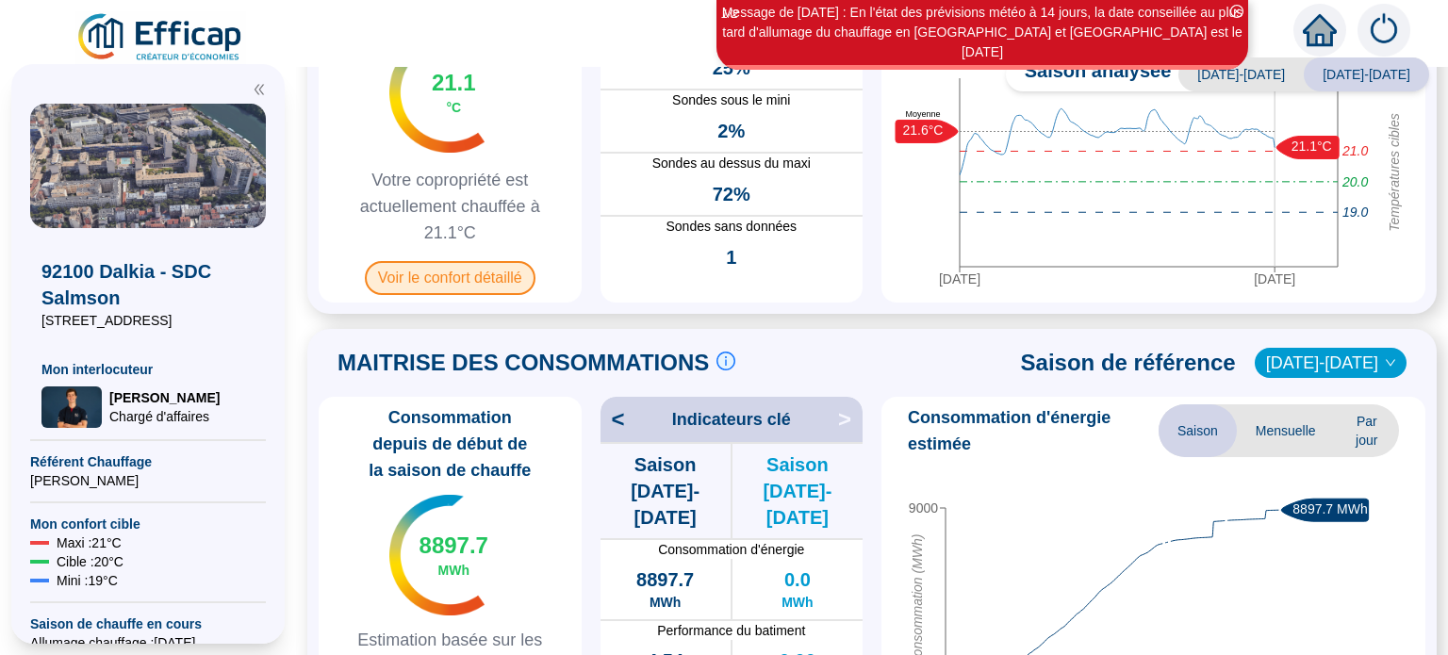
click at [403, 280] on span "Voir le confort détaillé" at bounding box center [450, 278] width 171 height 34
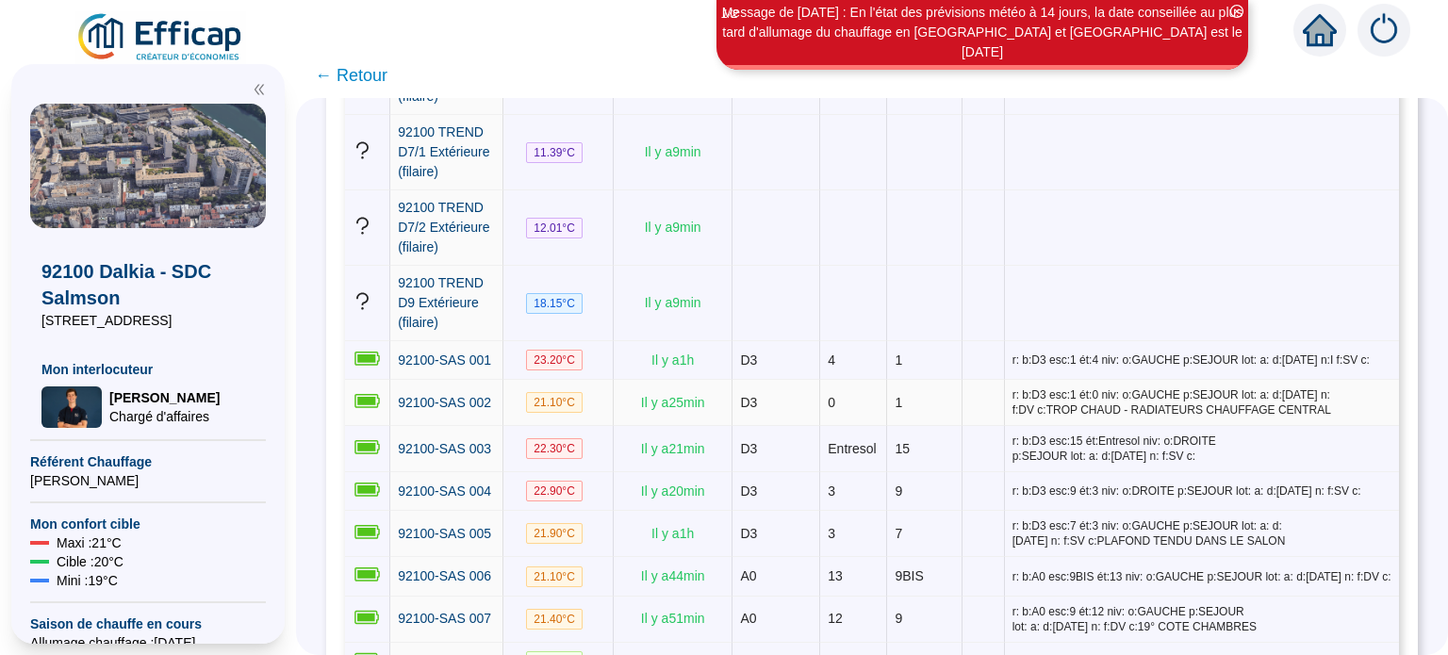
scroll to position [1037, 0]
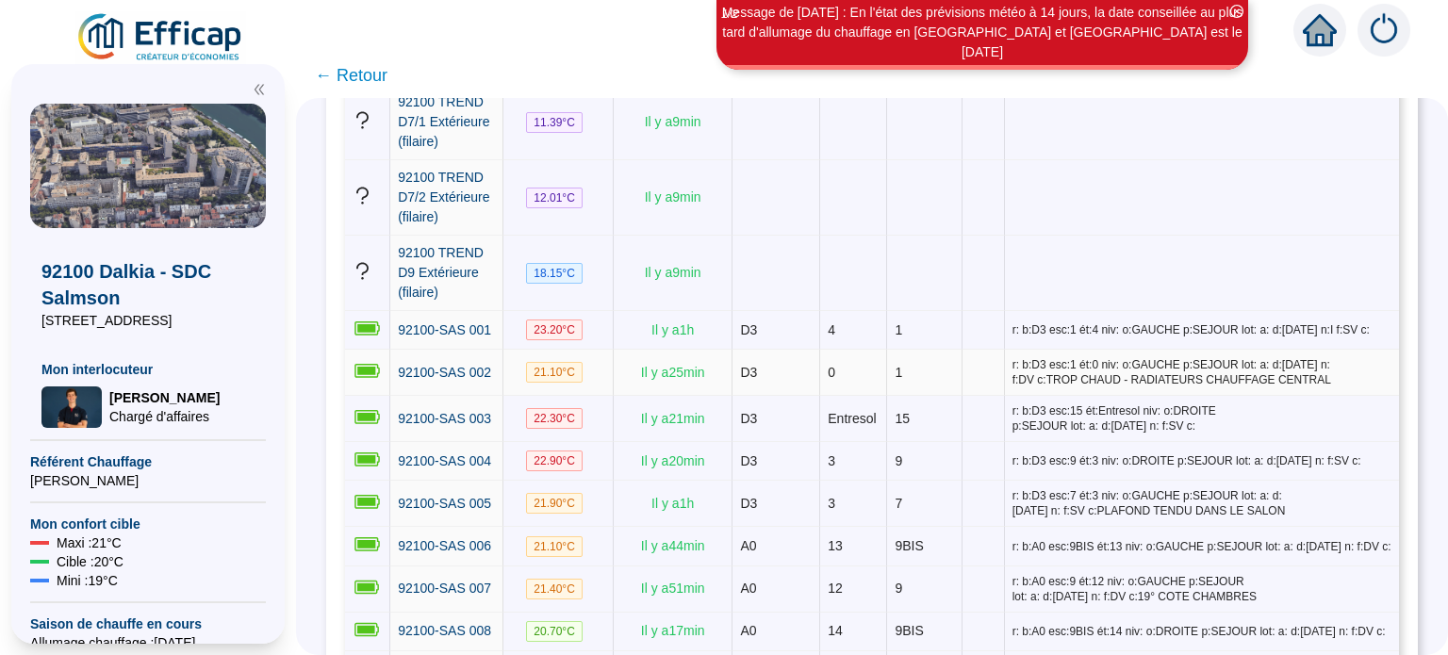
drag, startPoint x: 1154, startPoint y: 378, endPoint x: 1286, endPoint y: 390, distance: 132.5
click at [1286, 390] on td "r: b:D3 esc:1 ét:0 niv: o:GAUCHE p:SEJOUR lot: a: d:06/02/2023 n: f:DV c:TROP C…" at bounding box center [1202, 373] width 394 height 46
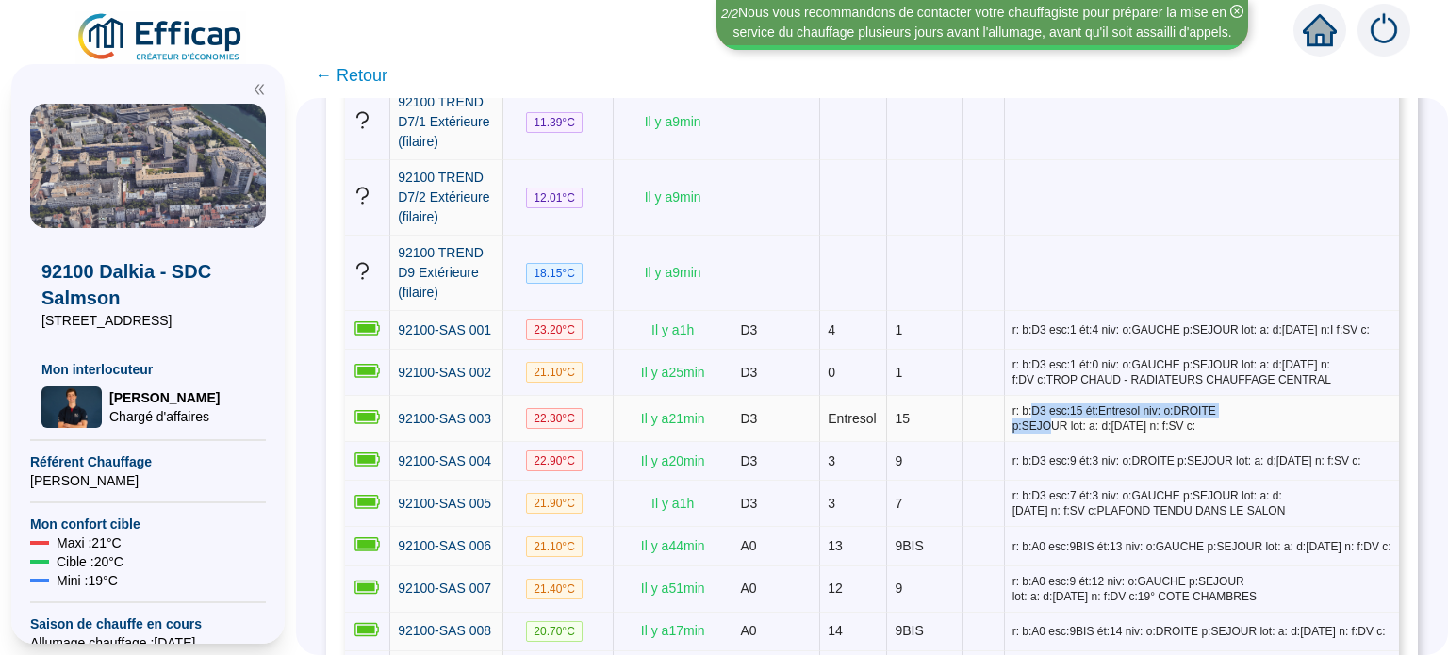
drag, startPoint x: 1027, startPoint y: 410, endPoint x: 1039, endPoint y: 419, distance: 14.7
click at [1039, 419] on span "r: b:D3 esc:15 ét:Entresol niv: o:DROITE p:SEJOUR lot: a: d:06/02/2023 n: f:SV …" at bounding box center [1201, 418] width 379 height 30
drag, startPoint x: 1059, startPoint y: 426, endPoint x: 1122, endPoint y: 433, distance: 62.6
click at [1101, 433] on td "r: b:D3 esc:15 ét:Entresol niv: o:DROITE p:SEJOUR lot: a: d:06/02/2023 n: f:SV …" at bounding box center [1202, 419] width 394 height 46
click at [1192, 431] on td "r: b:D3 esc:15 ét:Entresol niv: o:DROITE p:SEJOUR lot: a: d:06/02/2023 n: f:SV …" at bounding box center [1202, 419] width 394 height 46
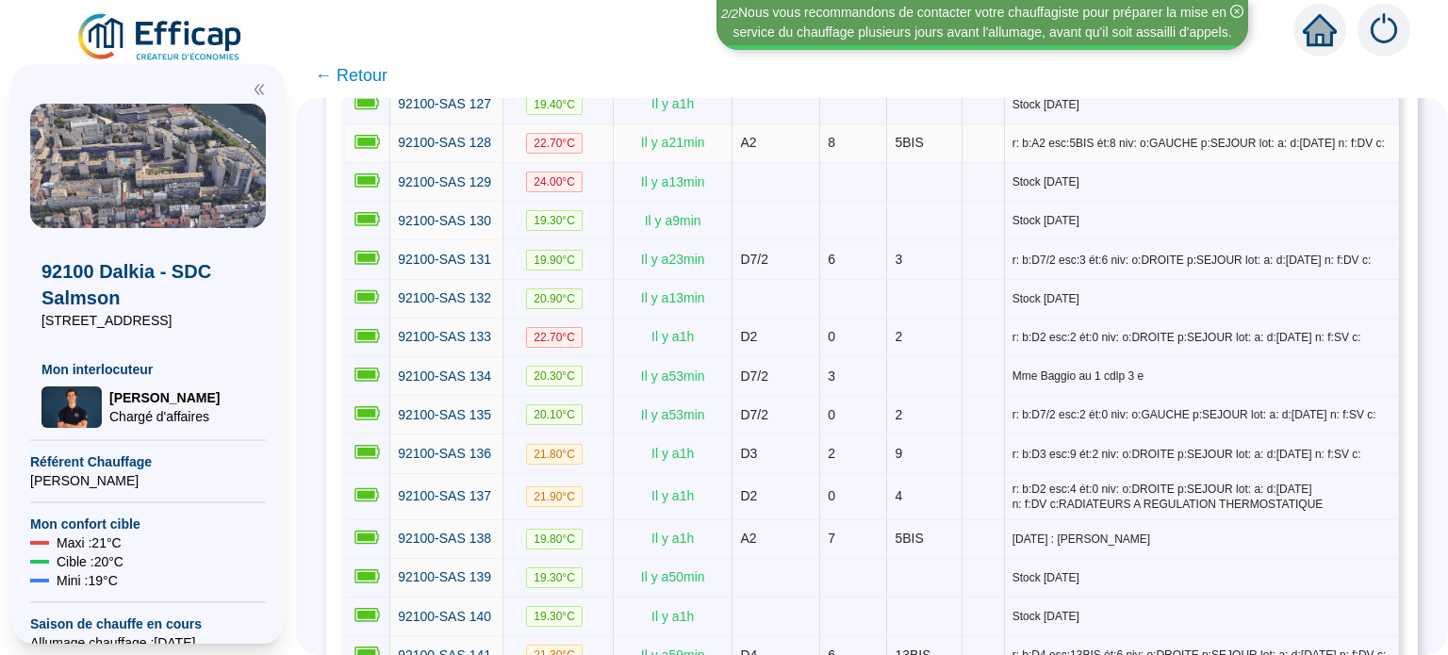
scroll to position [6598, 0]
